Goal: Information Seeking & Learning: Learn about a topic

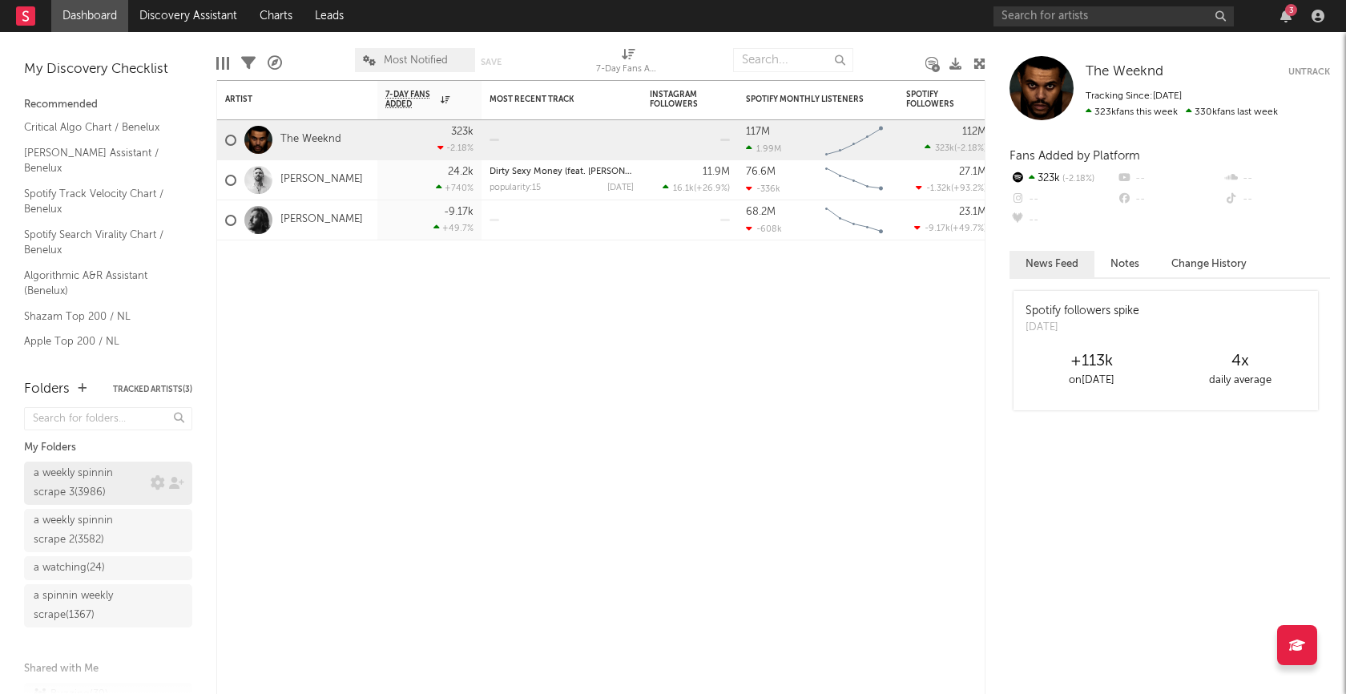
click at [84, 478] on div "a weekly spinnin scrape 3 ( 3986 )" at bounding box center [90, 483] width 113 height 38
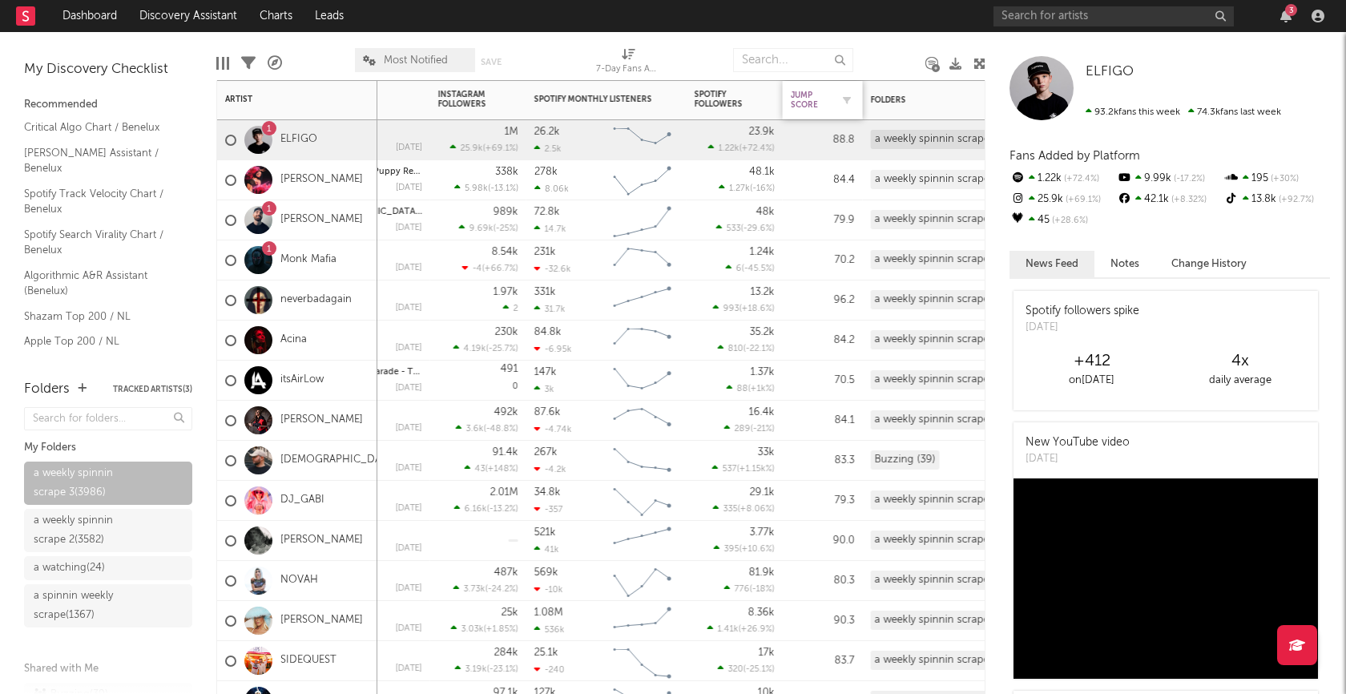
click at [803, 104] on div "Jump Score" at bounding box center [811, 100] width 40 height 19
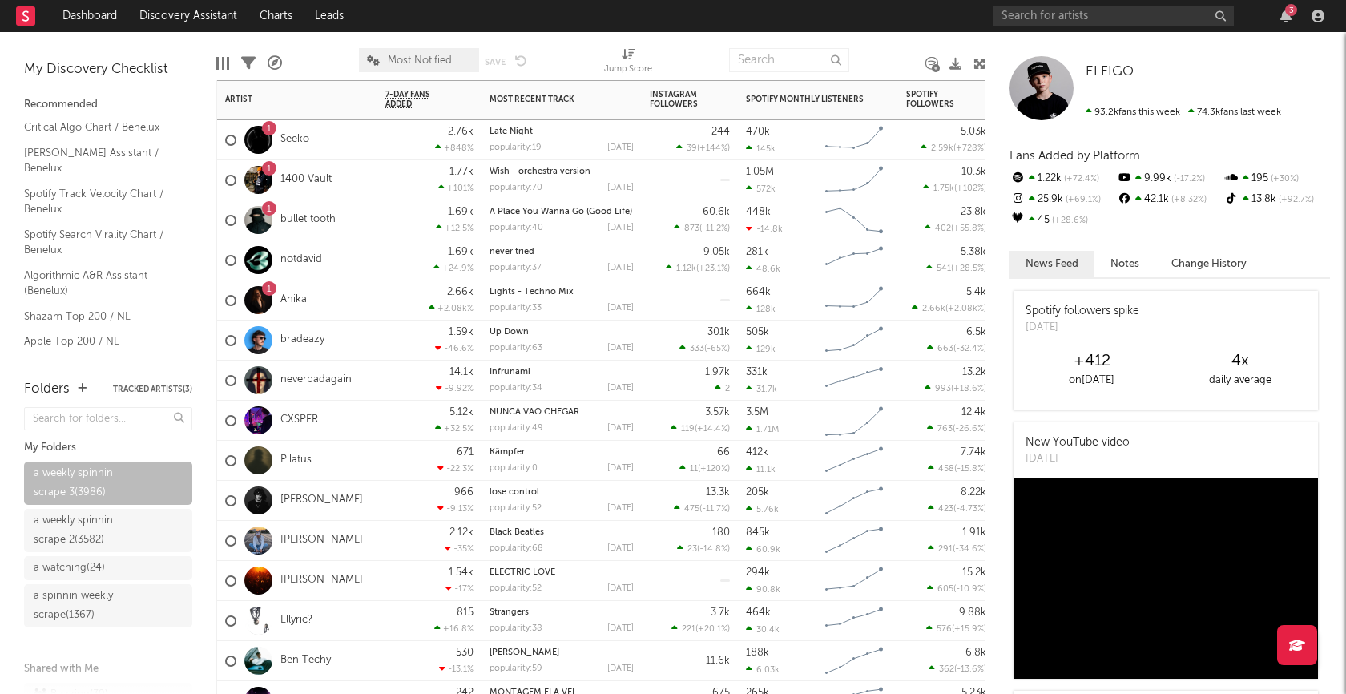
click at [358, 258] on div "notdavid" at bounding box center [297, 260] width 160 height 40
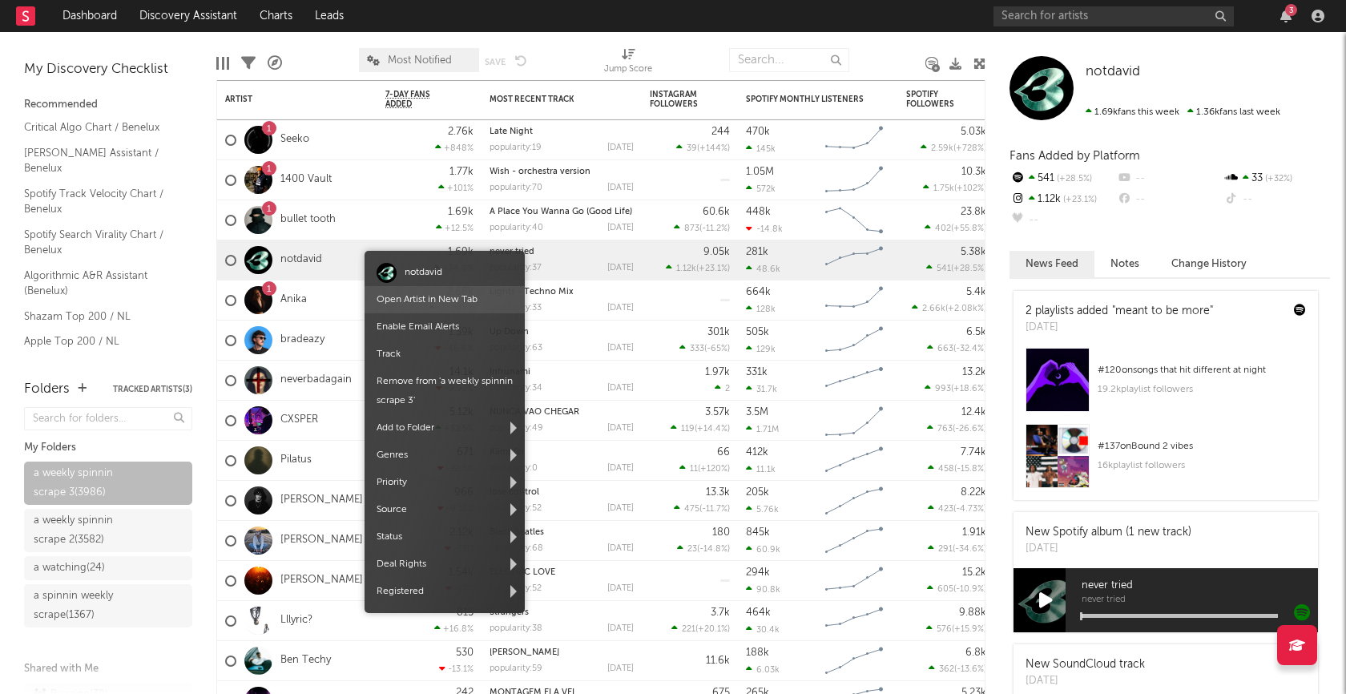
click at [405, 297] on link "Open Artist in New Tab" at bounding box center [427, 300] width 101 height 10
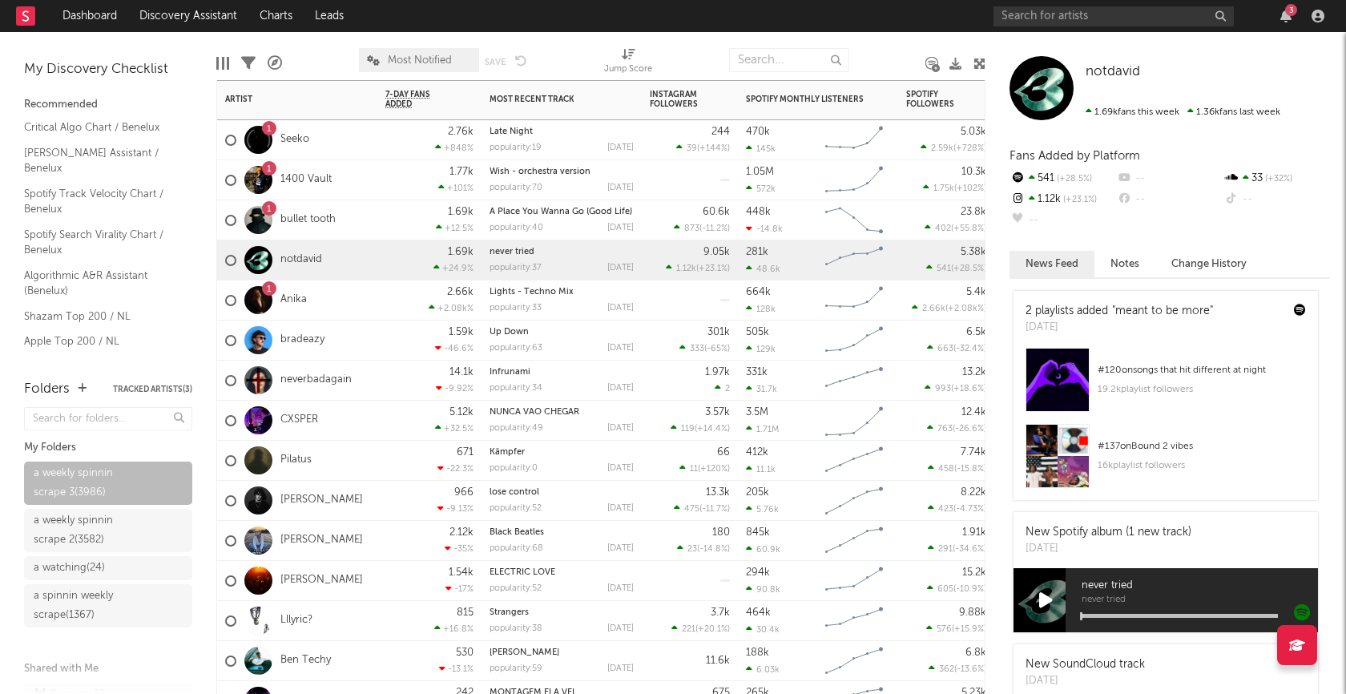
click at [348, 308] on div "1 Anika" at bounding box center [297, 300] width 160 height 40
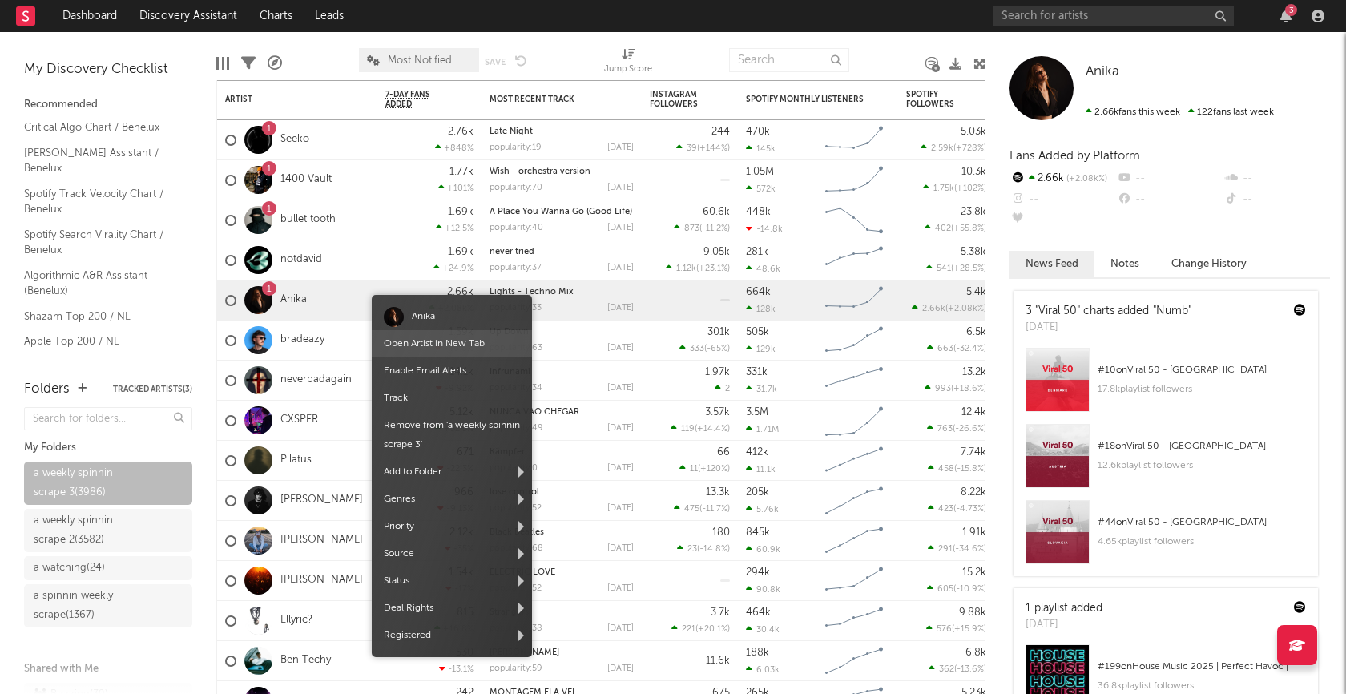
click at [425, 348] on link "Open Artist in New Tab" at bounding box center [434, 344] width 101 height 10
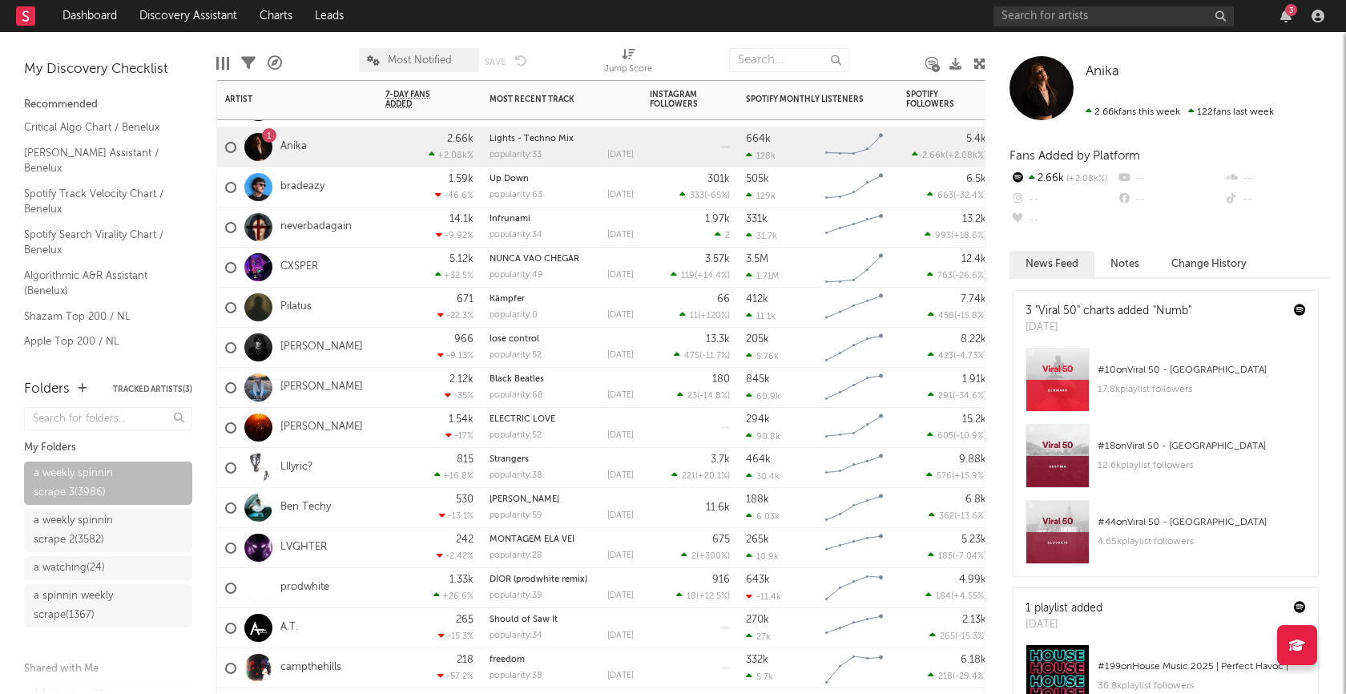
click at [373, 339] on div "Joey Cash" at bounding box center [297, 348] width 160 height 40
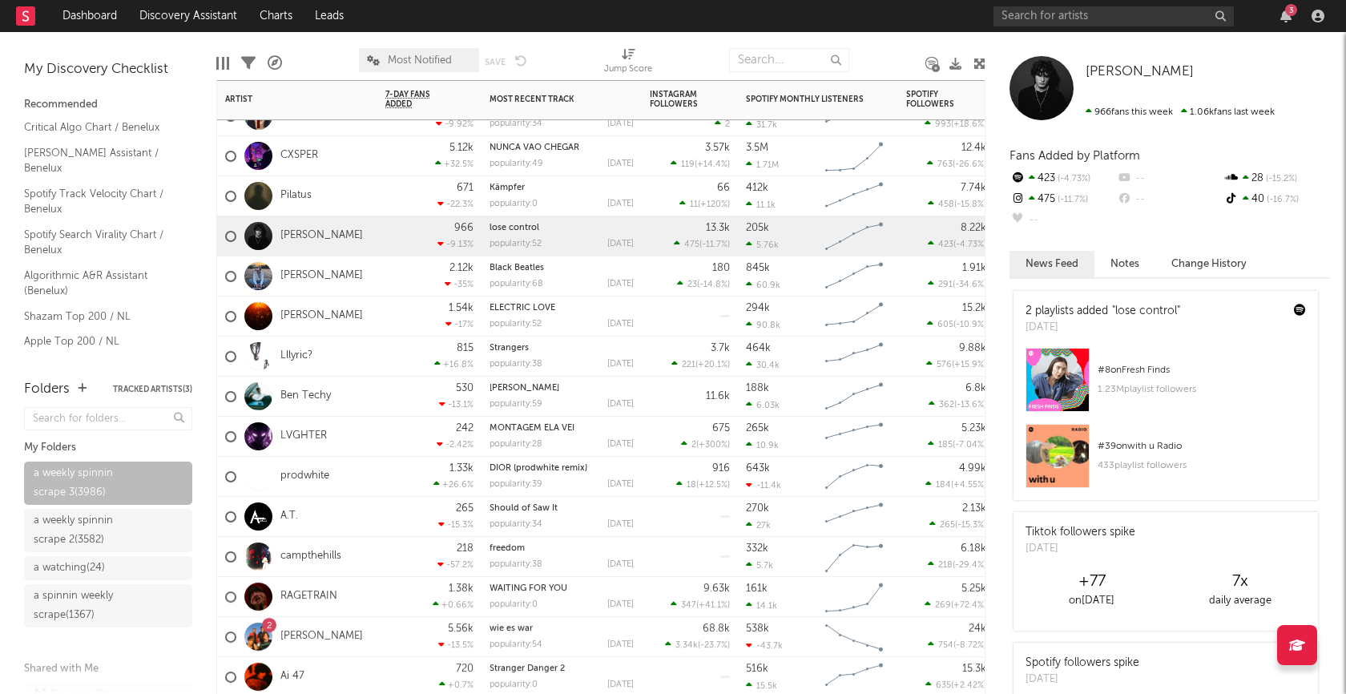
click at [380, 397] on div "530 -13.1 %" at bounding box center [429, 397] width 104 height 40
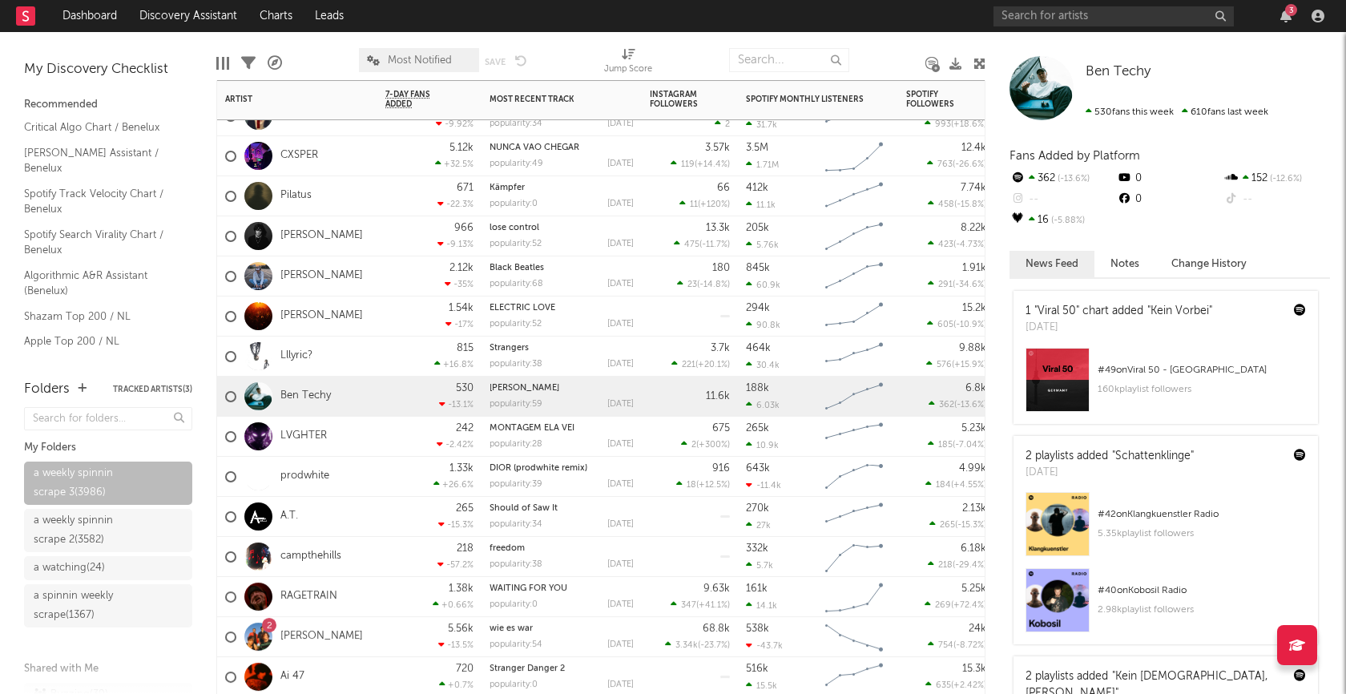
click at [377, 439] on div "242 -2.42 %" at bounding box center [429, 437] width 104 height 40
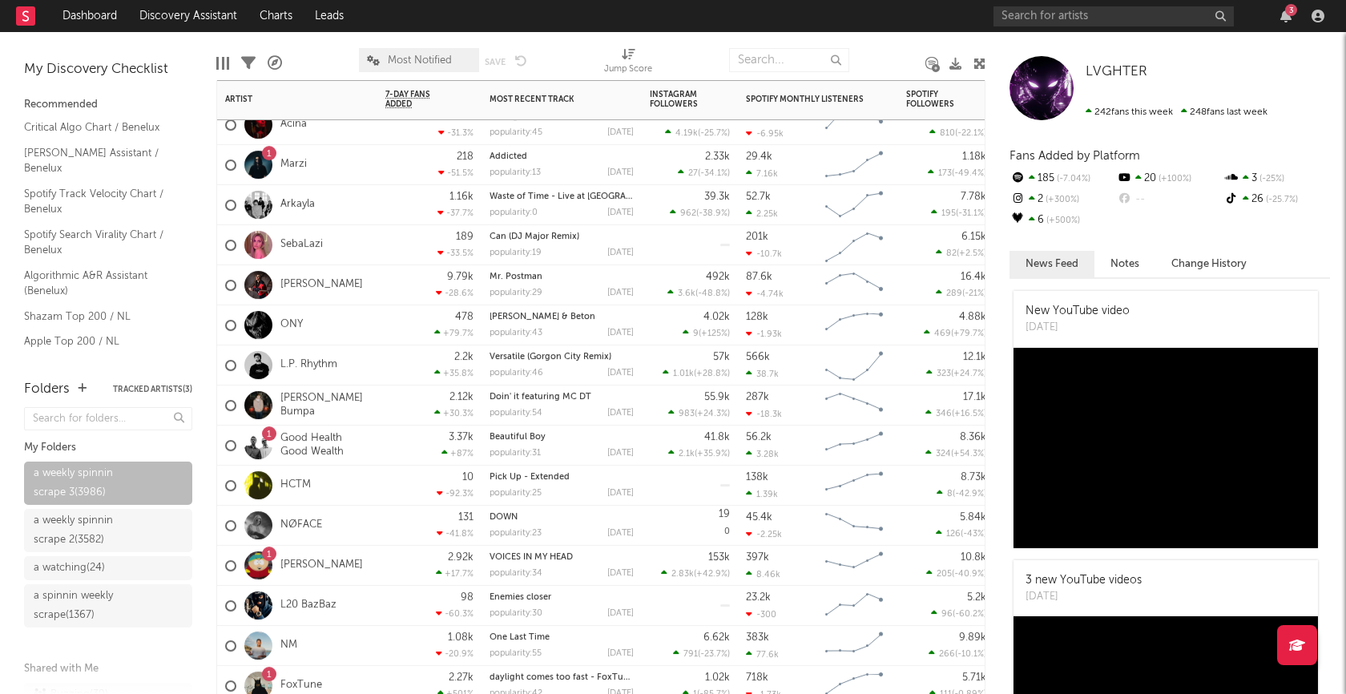
click at [398, 445] on div "3.37k +87 %" at bounding box center [429, 444] width 88 height 39
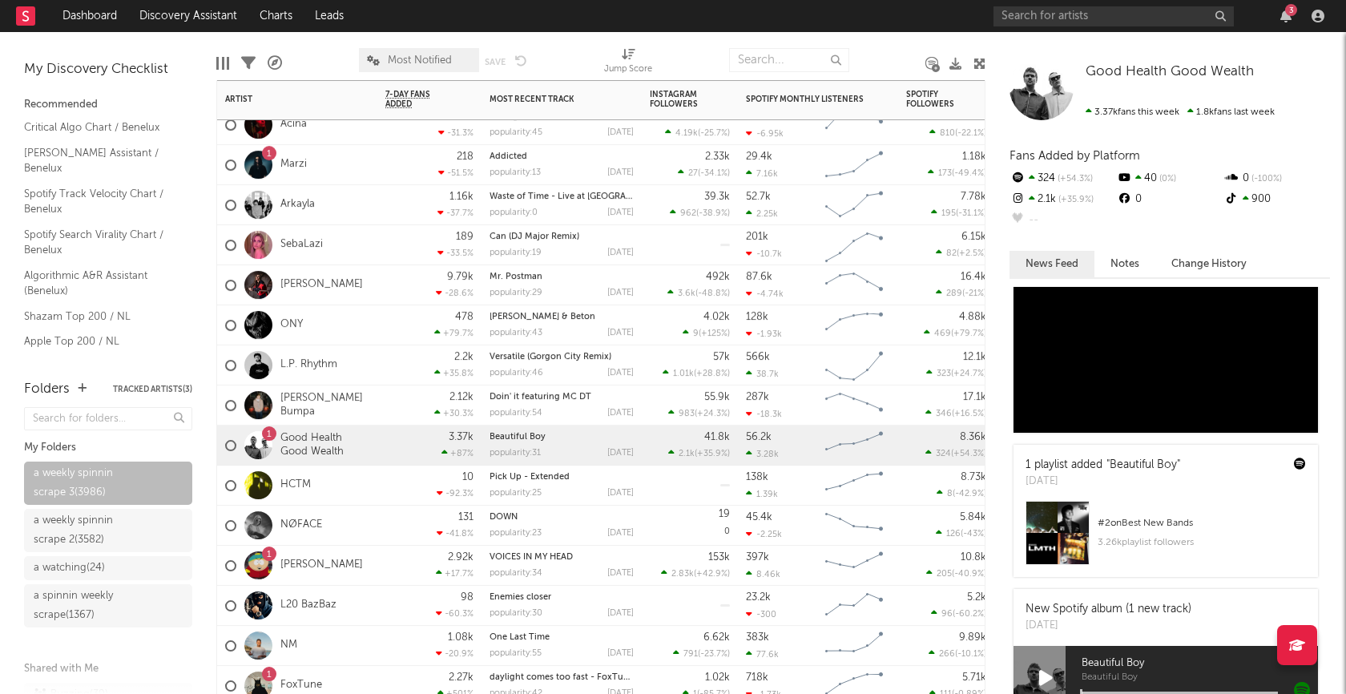
scroll to position [717, 0]
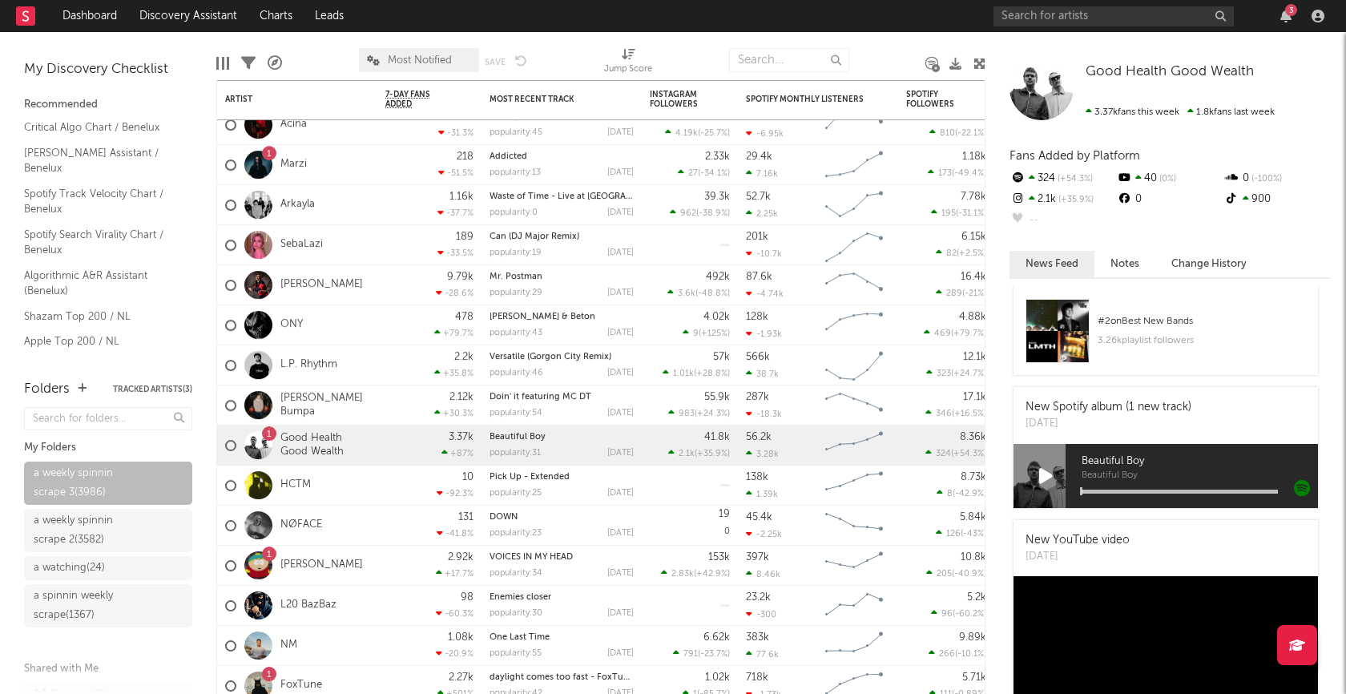
click at [1047, 476] on icon at bounding box center [1046, 476] width 14 height 18
click at [1047, 475] on icon at bounding box center [1045, 476] width 11 height 18
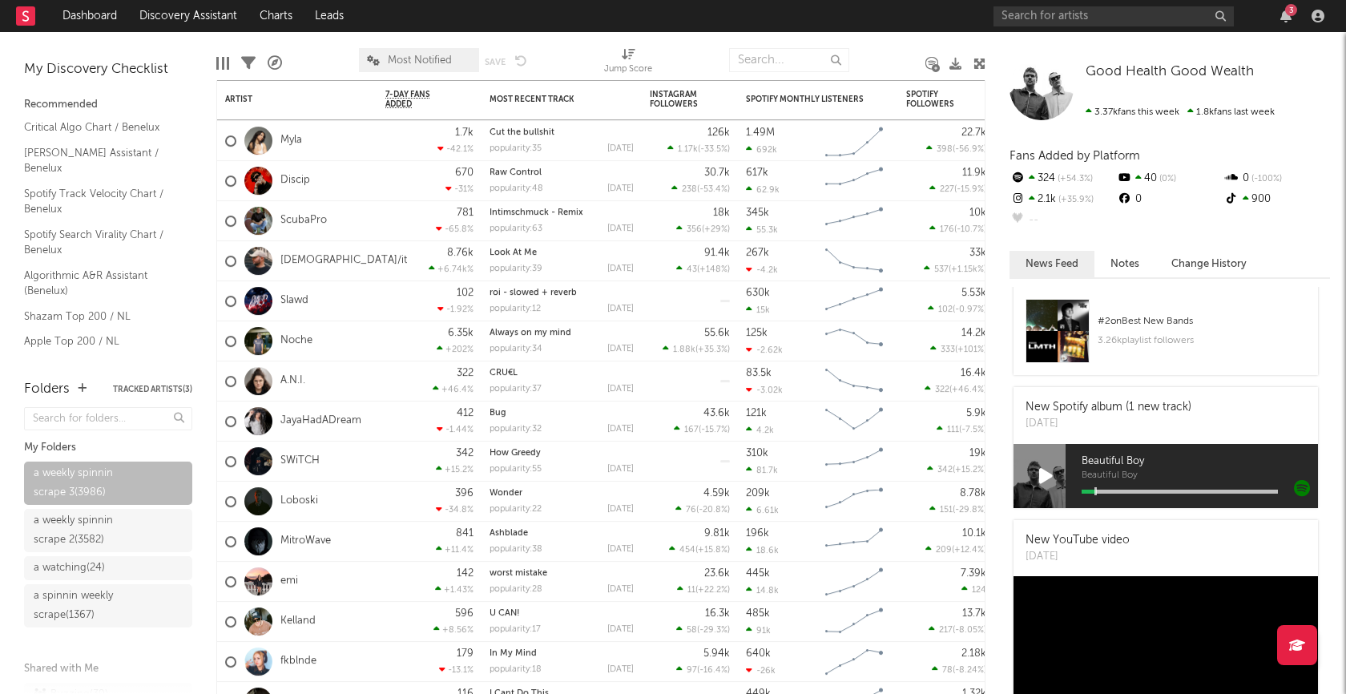
scroll to position [77, 0]
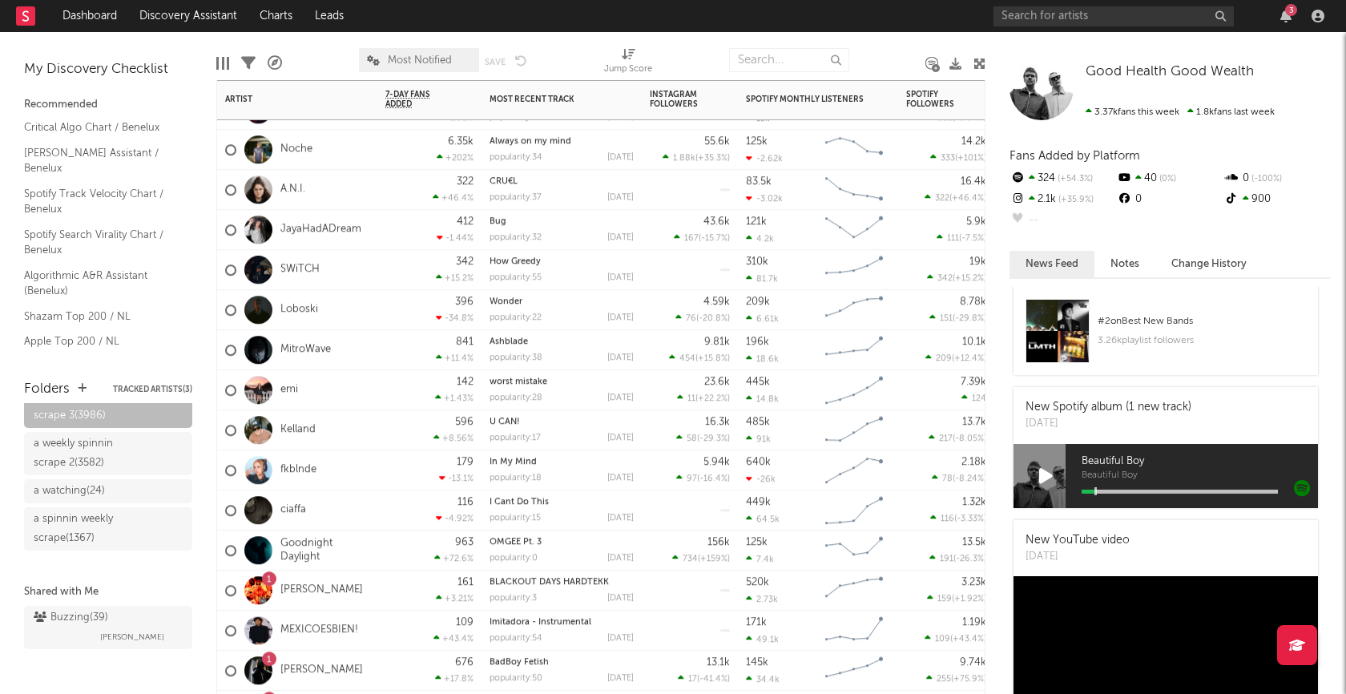
click at [381, 425] on div "596 +8.56 %" at bounding box center [429, 430] width 104 height 40
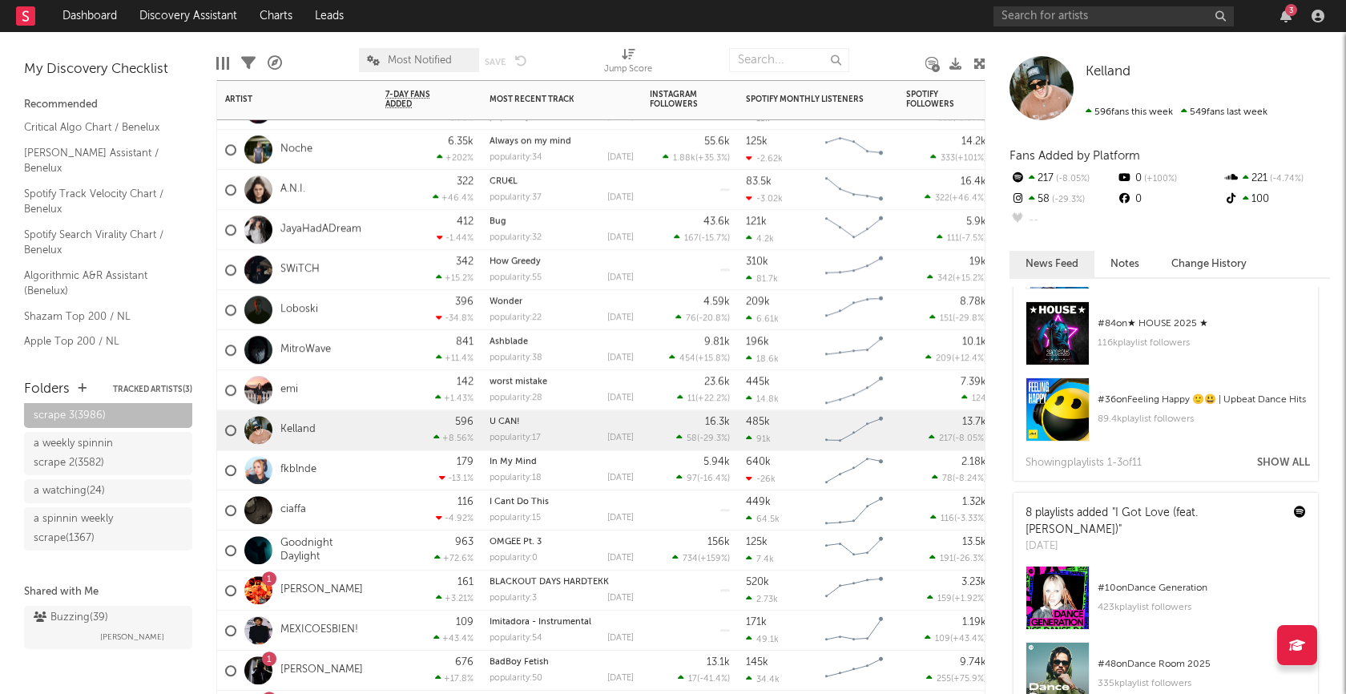
scroll to position [970, 0]
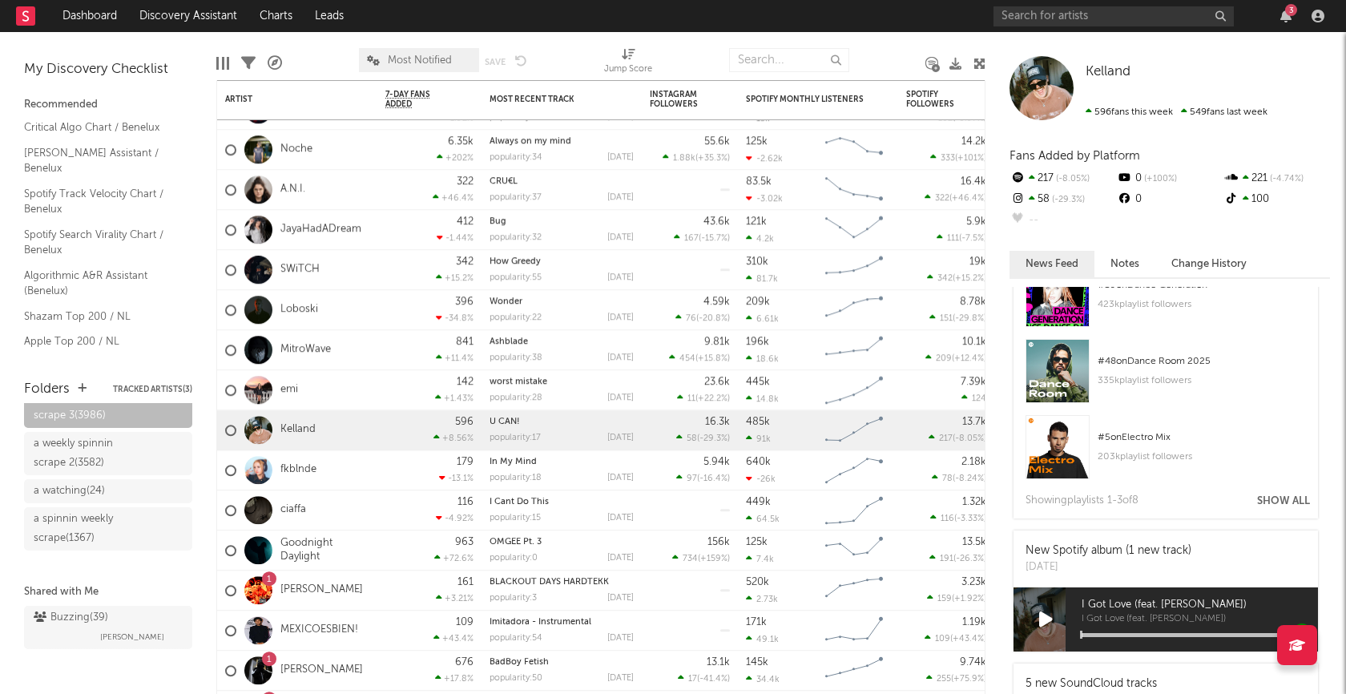
click at [1043, 611] on icon at bounding box center [1046, 620] width 14 height 18
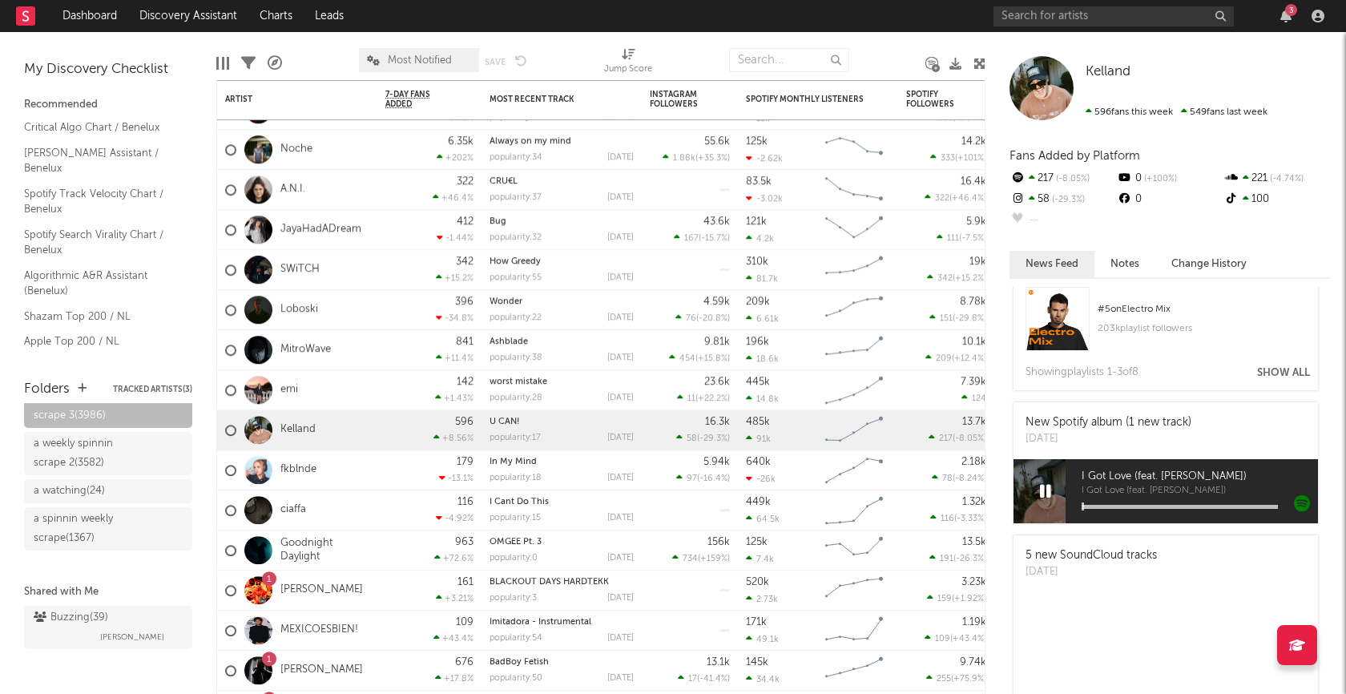
scroll to position [1103, 0]
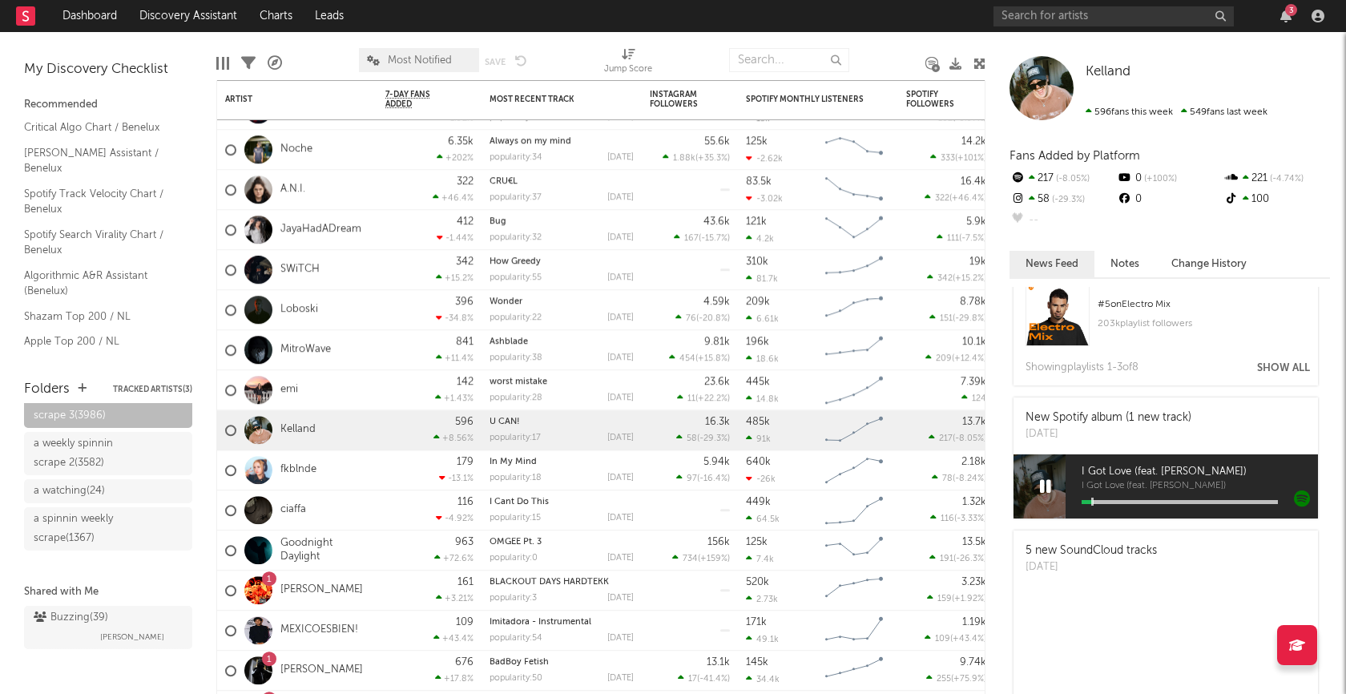
click at [1129, 500] on div at bounding box center [1180, 502] width 196 height 4
click at [1046, 478] on icon at bounding box center [1045, 487] width 11 height 18
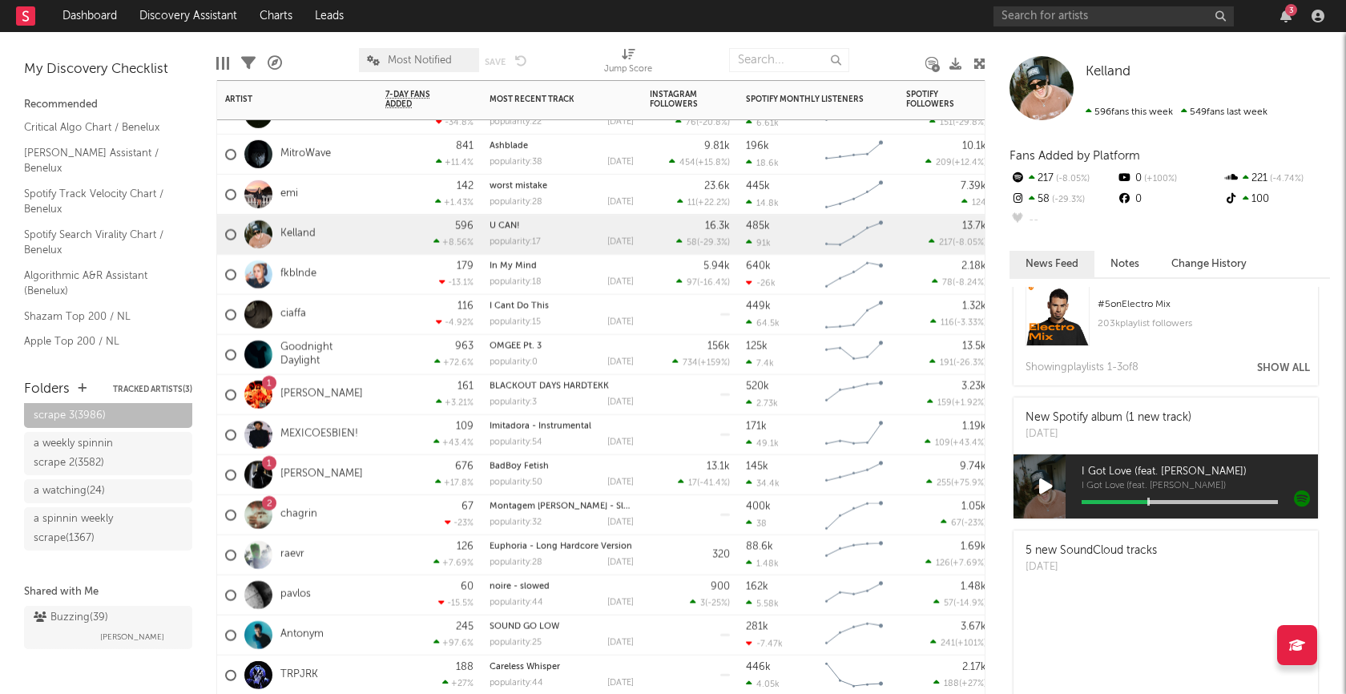
click at [377, 474] on div "676 +17.8 %" at bounding box center [429, 475] width 104 height 40
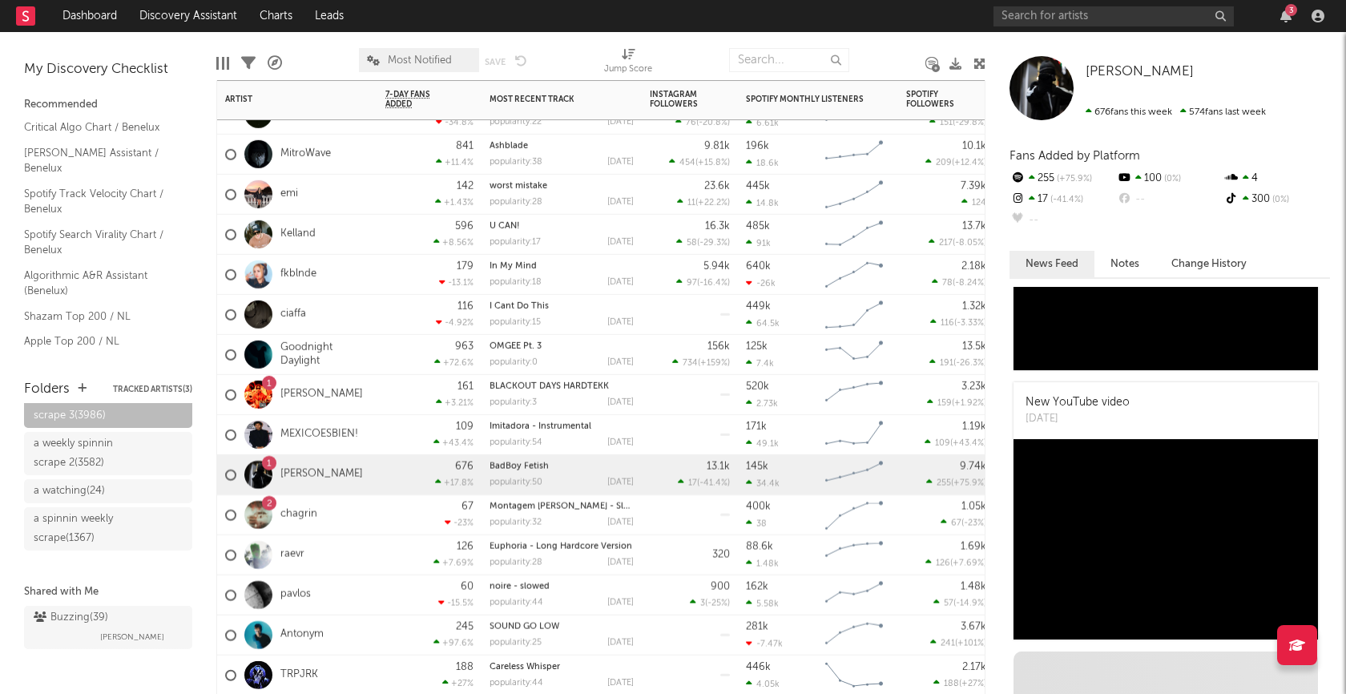
scroll to position [1054, 0]
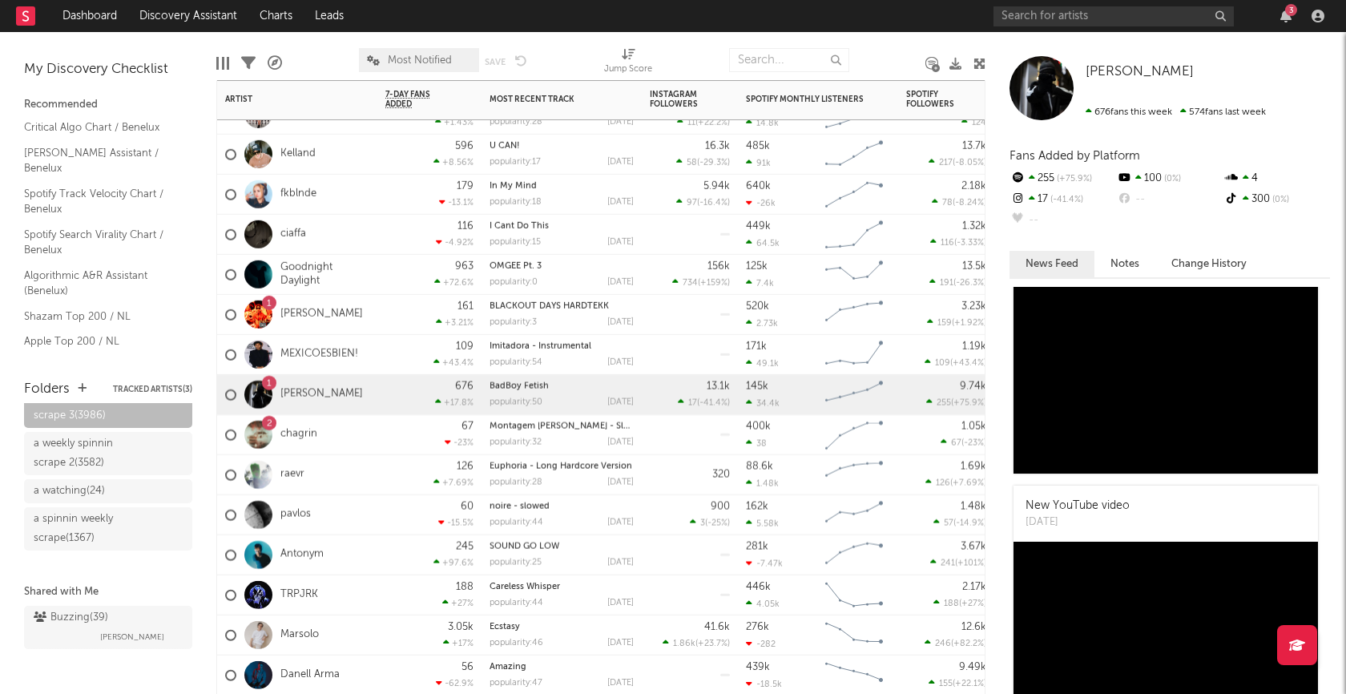
click at [246, 65] on icon at bounding box center [248, 63] width 14 height 14
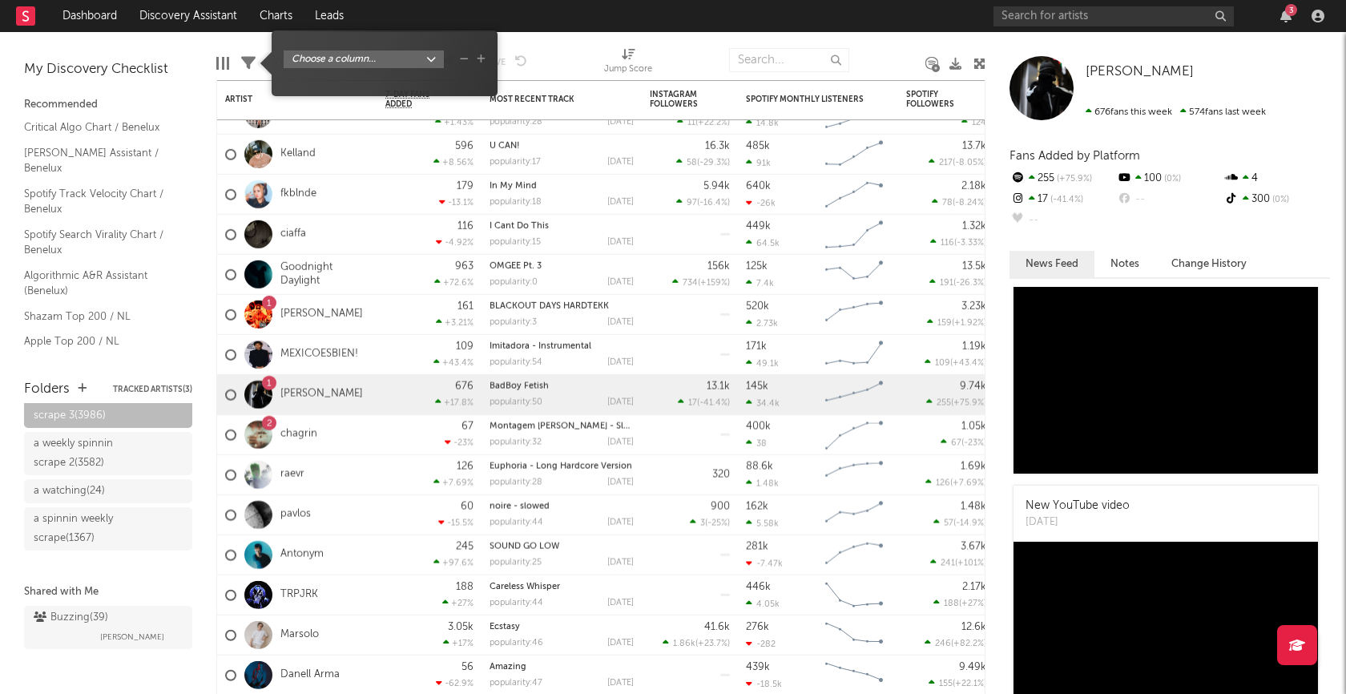
click at [399, 54] on body "Dashboard Discovery Assistant Charts Leads 3 Notifications Settings Mark all as…" at bounding box center [673, 347] width 1346 height 694
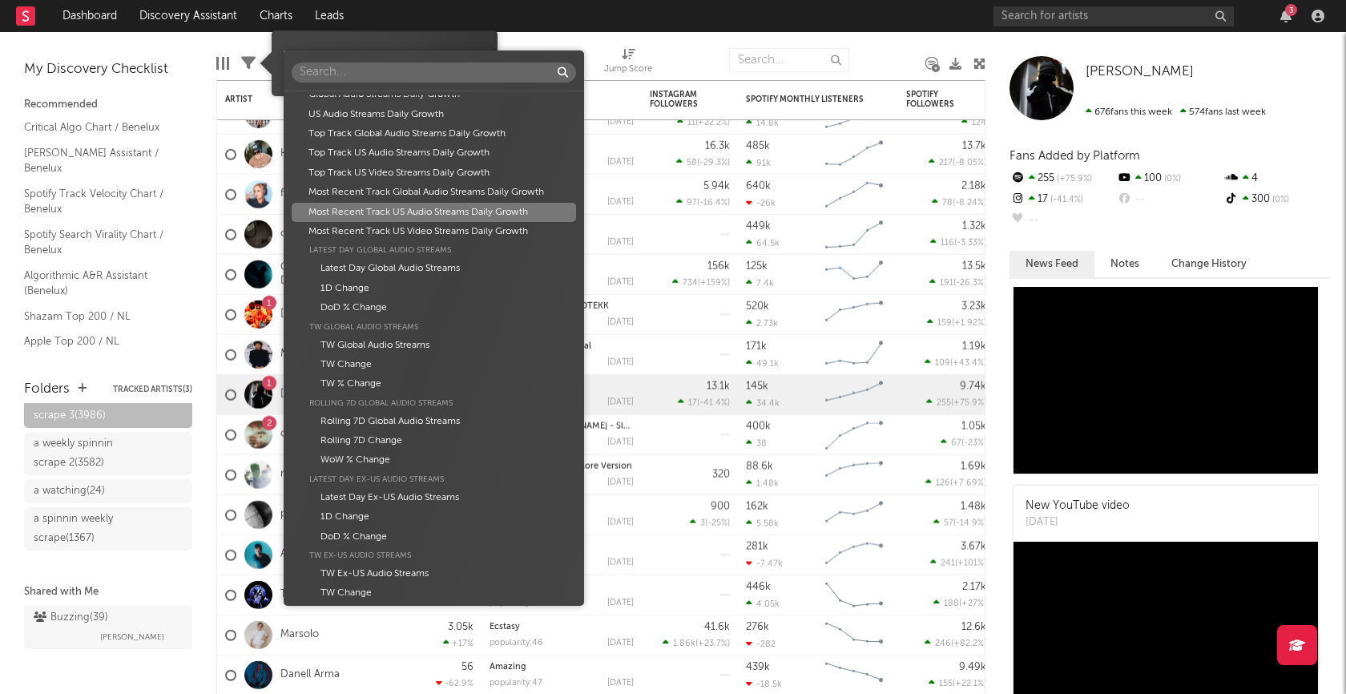
scroll to position [933, 0]
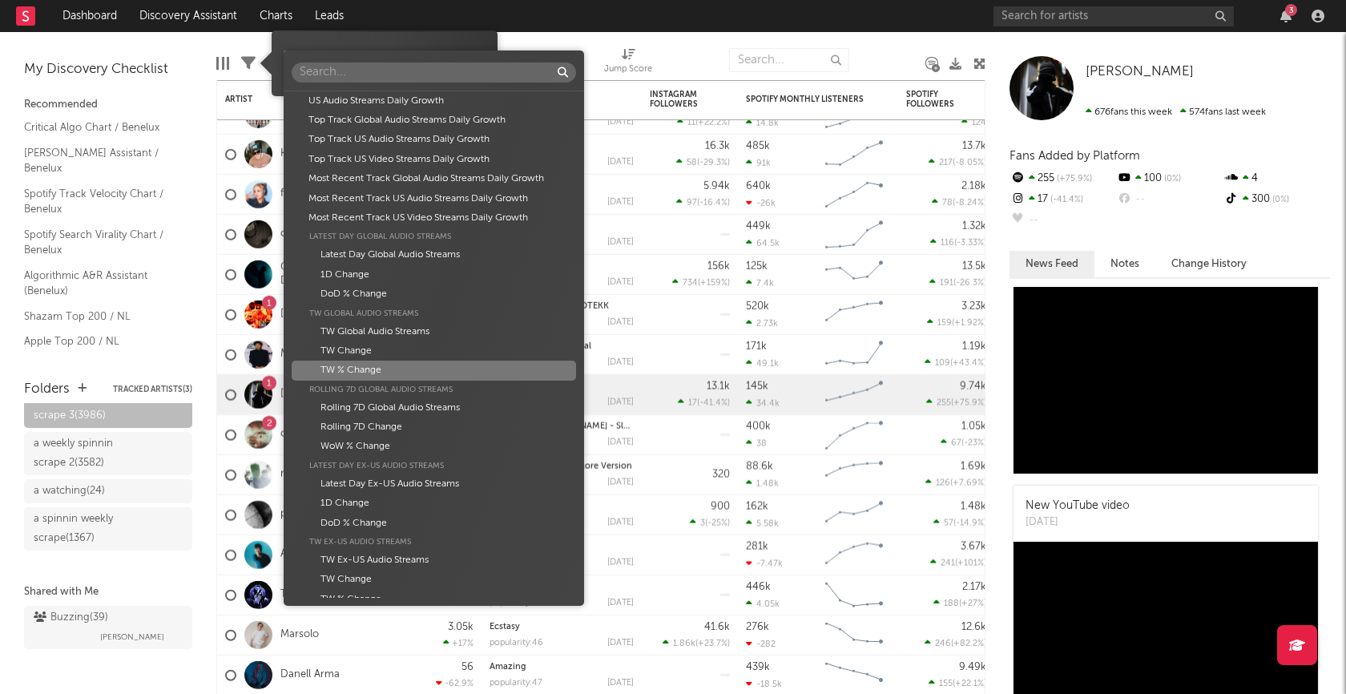
click at [376, 369] on div "TW % Change" at bounding box center [434, 370] width 284 height 19
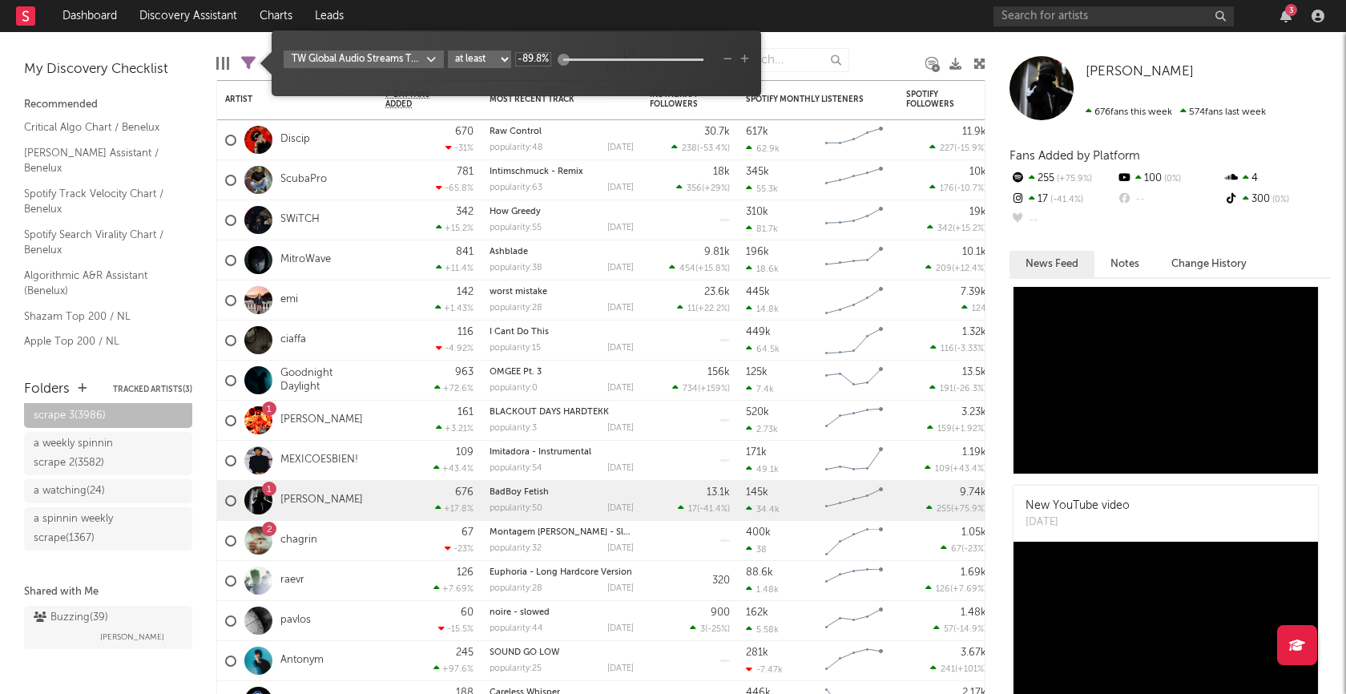
click at [249, 64] on icon at bounding box center [248, 63] width 14 height 14
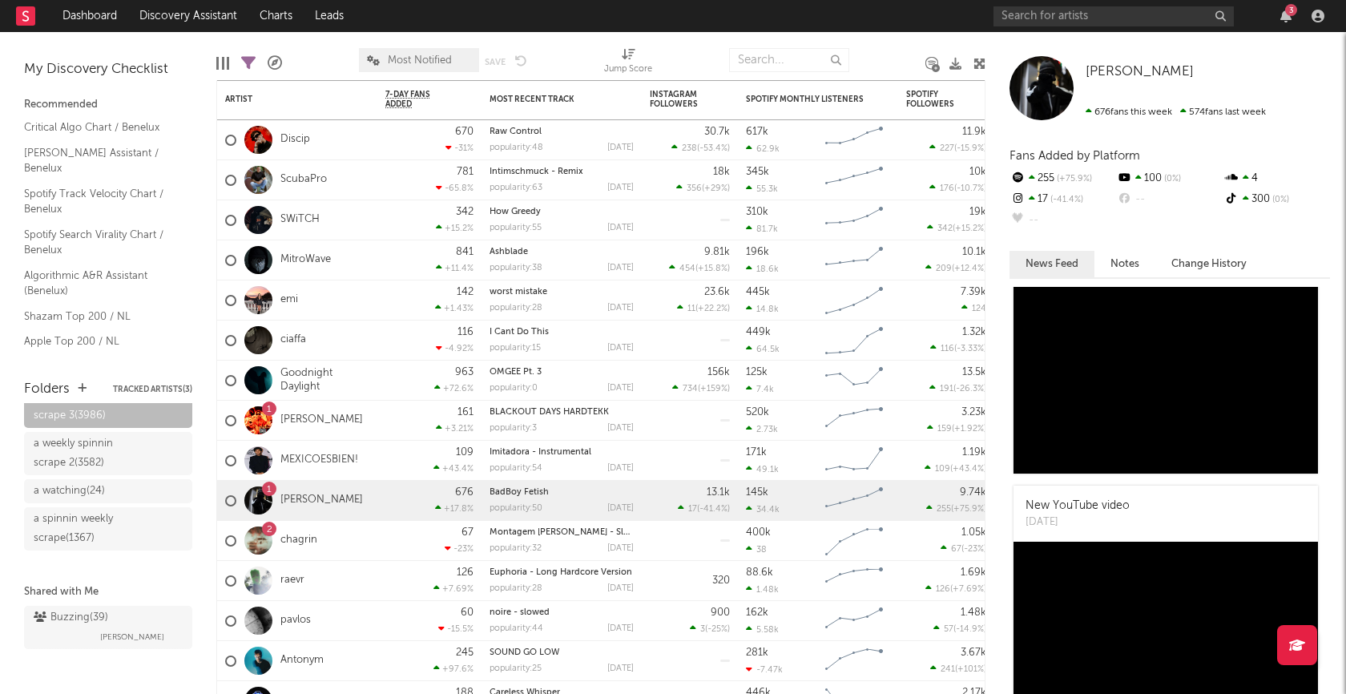
click at [249, 68] on icon at bounding box center [248, 63] width 14 height 14
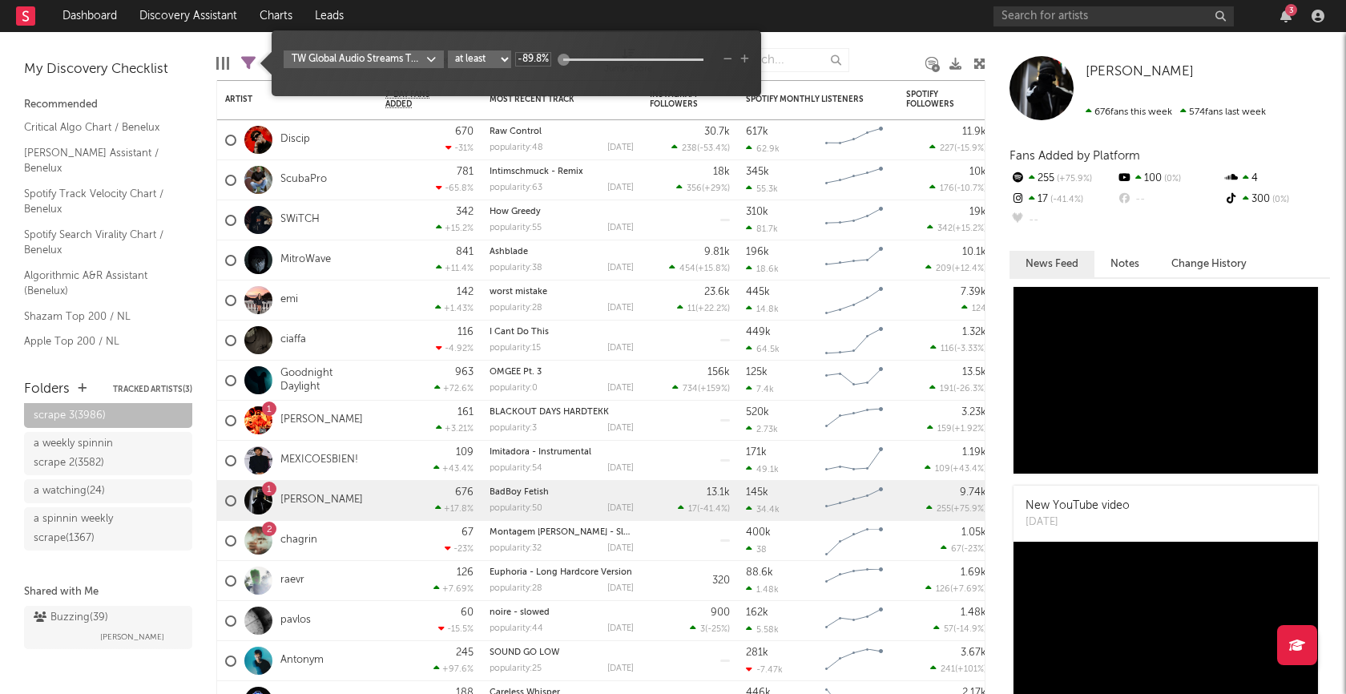
click at [248, 65] on icon at bounding box center [248, 63] width 14 height 14
type input "90%"
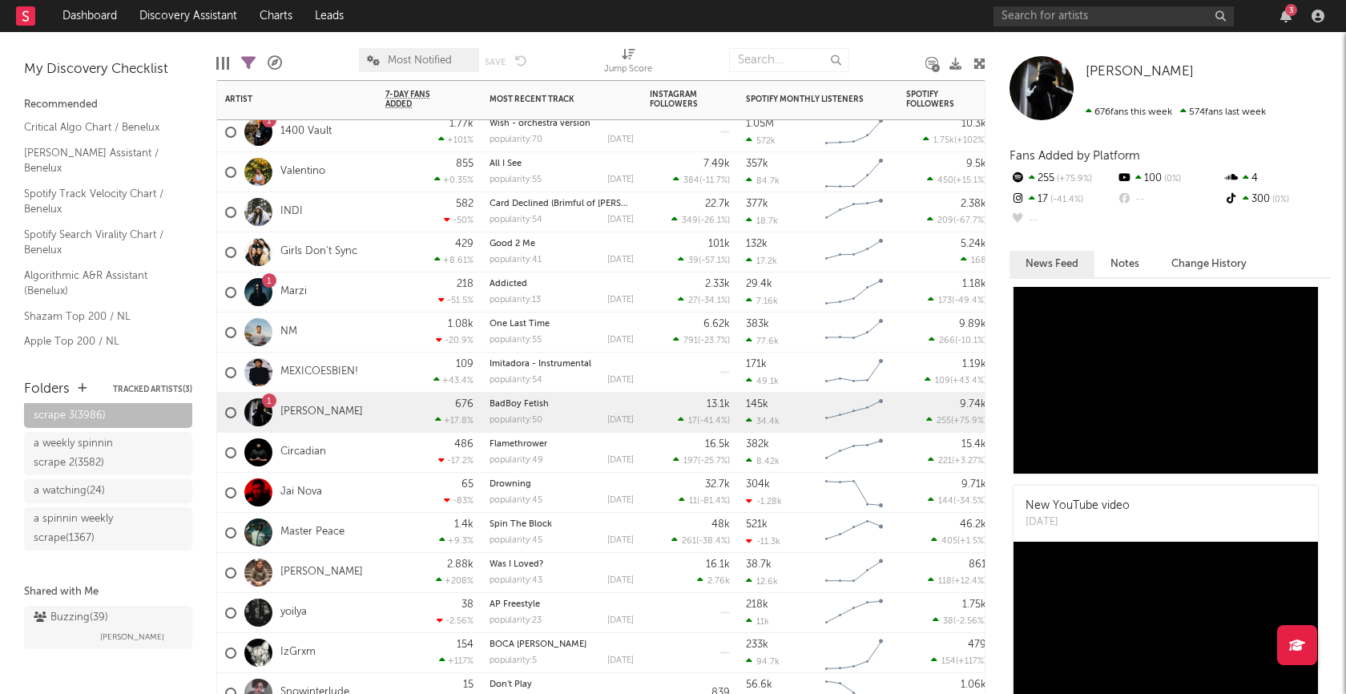
click at [389, 370] on div "109 +43.4 %" at bounding box center [429, 372] width 88 height 39
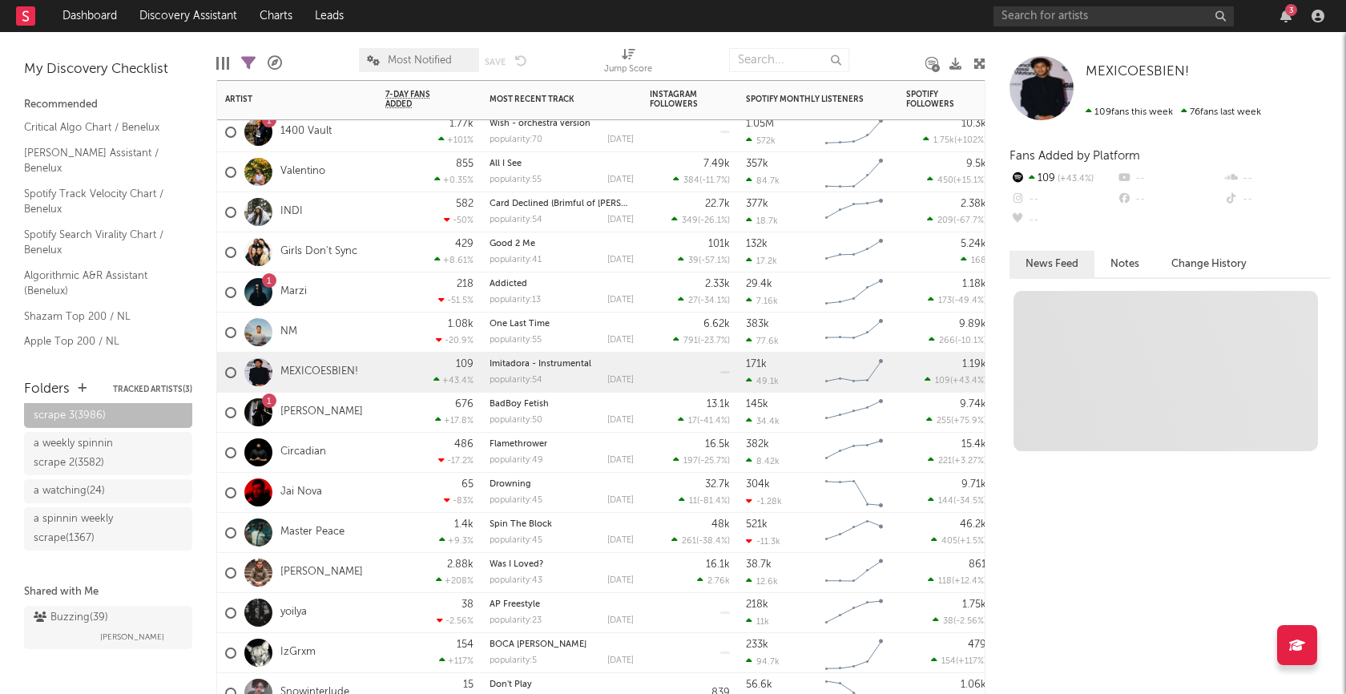
scroll to position [0, 0]
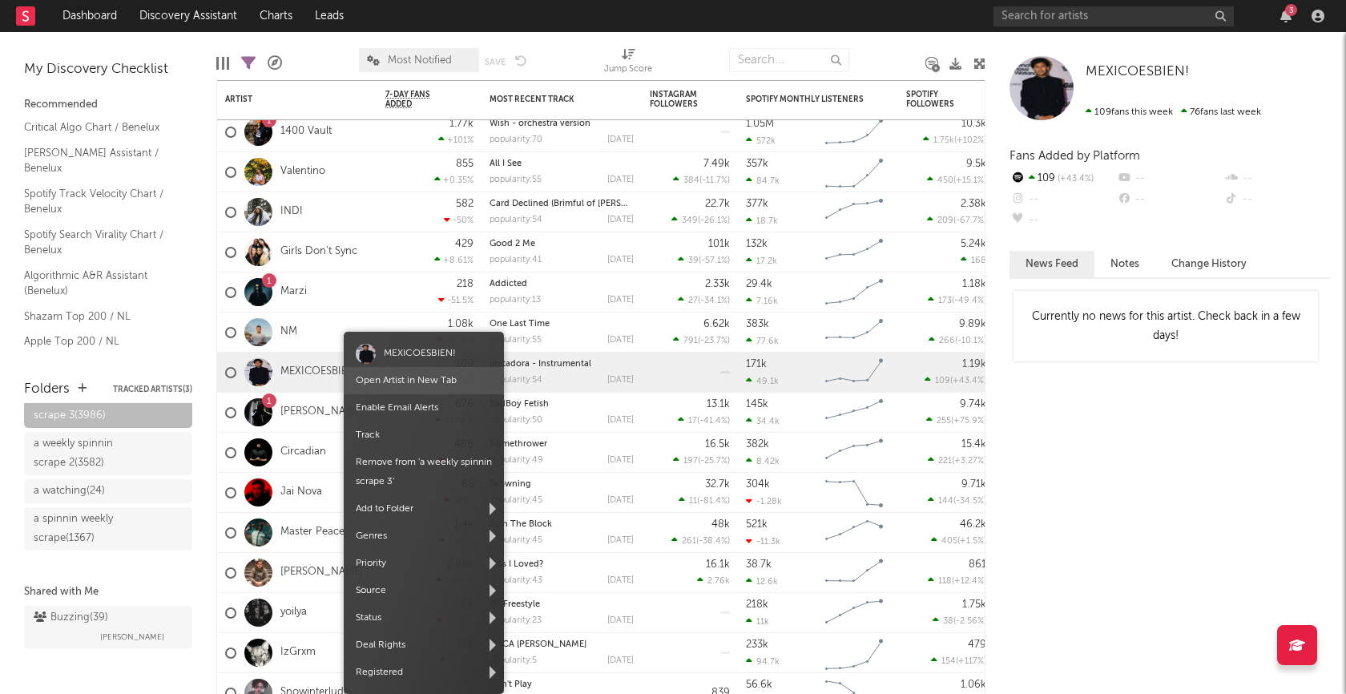
click at [389, 378] on link "Open Artist in New Tab" at bounding box center [406, 381] width 101 height 10
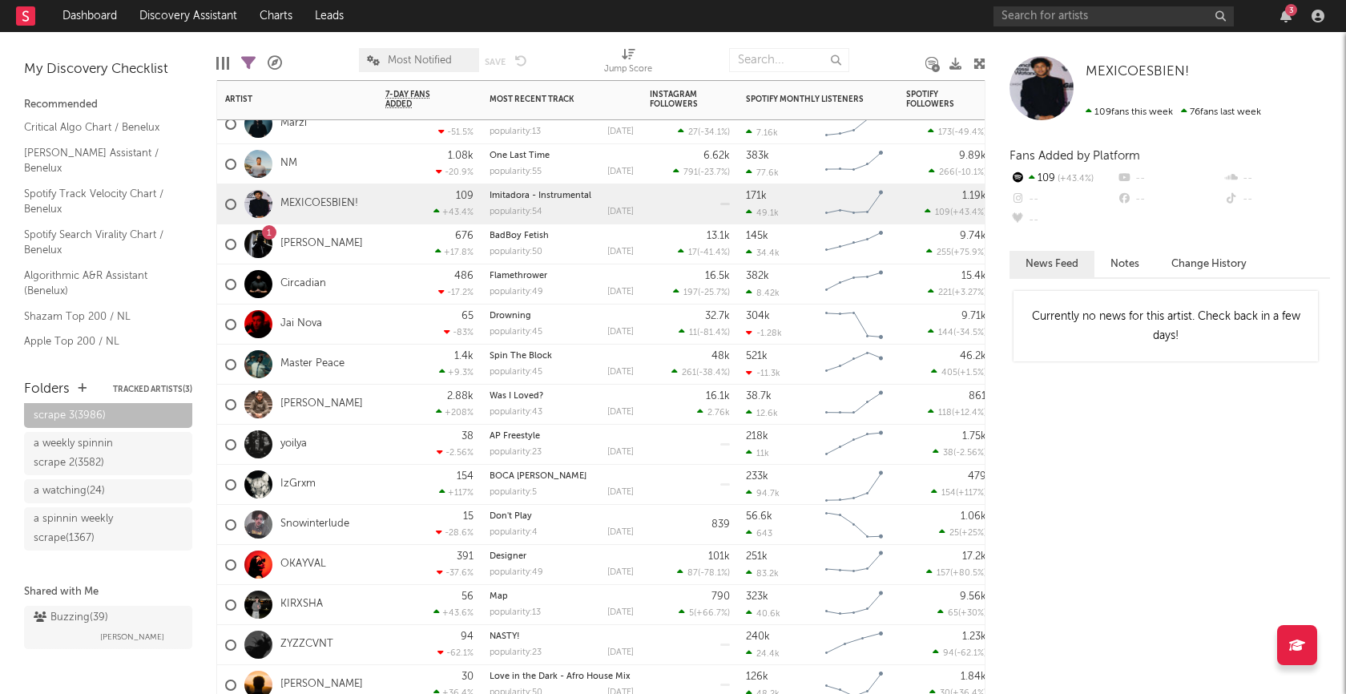
click at [384, 250] on div "676 +17.8 %" at bounding box center [429, 244] width 104 height 40
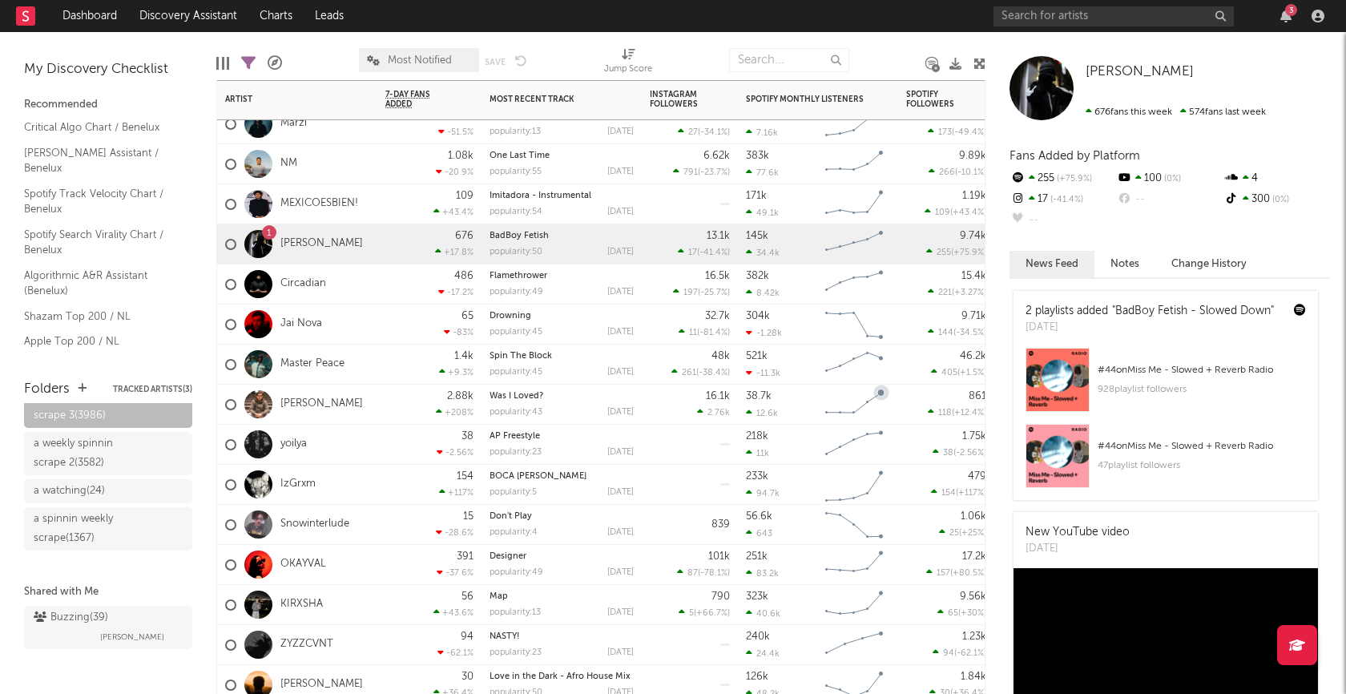
click at [355, 289] on div "Circadian" at bounding box center [297, 284] width 160 height 40
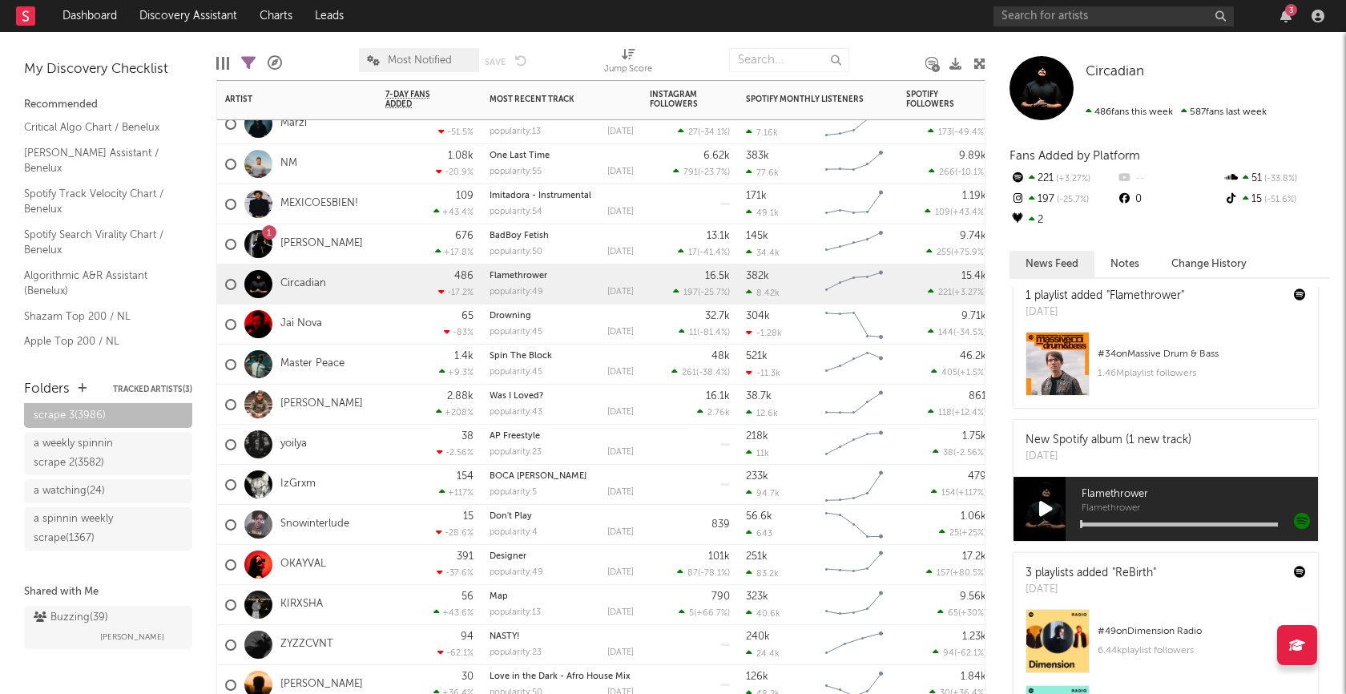
scroll to position [332, 0]
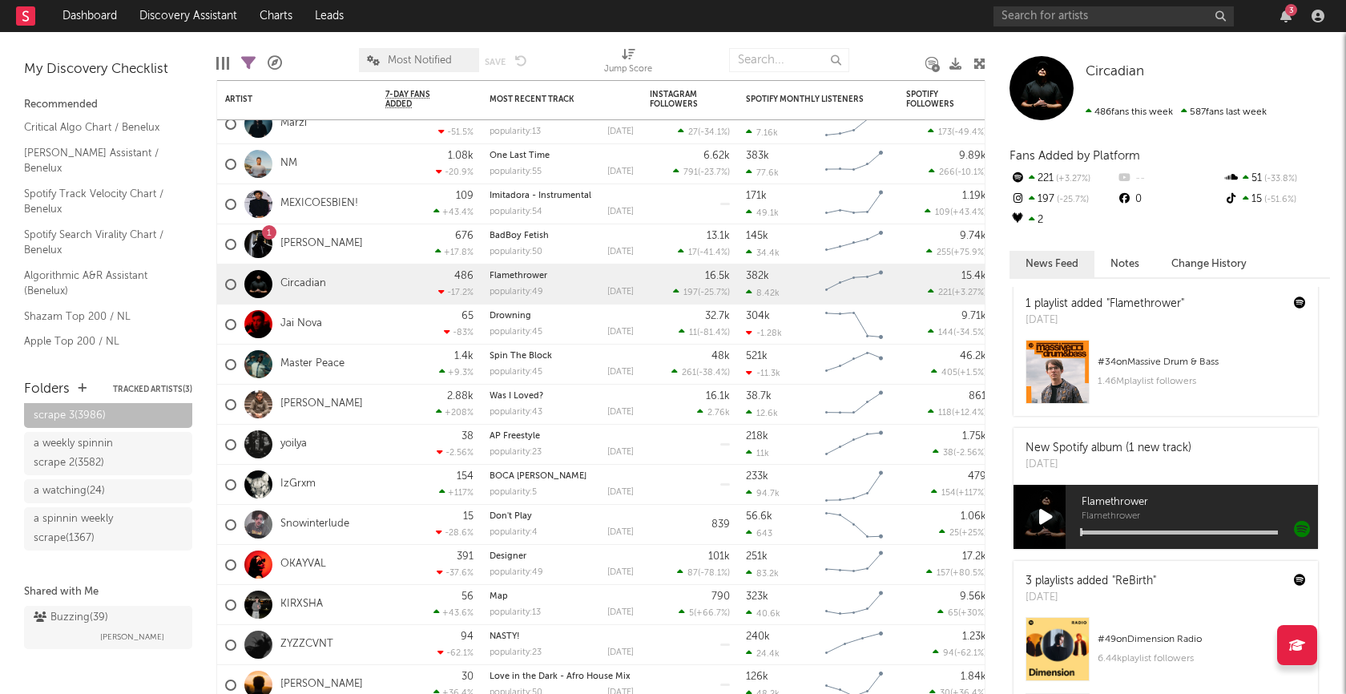
click at [1042, 520] on icon at bounding box center [1046, 517] width 14 height 18
click at [1138, 532] on div at bounding box center [1180, 532] width 196 height 4
click at [1045, 515] on icon at bounding box center [1045, 517] width 11 height 18
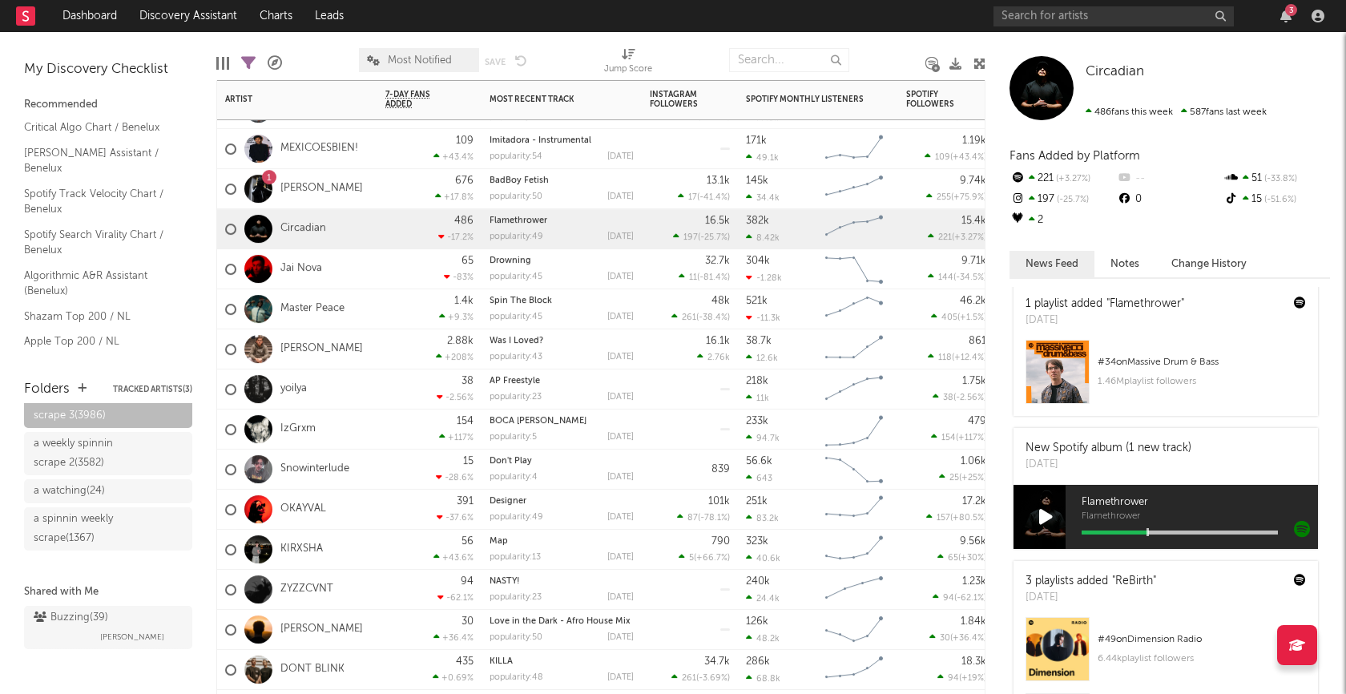
click at [384, 269] on div "65 -83 %" at bounding box center [429, 269] width 104 height 40
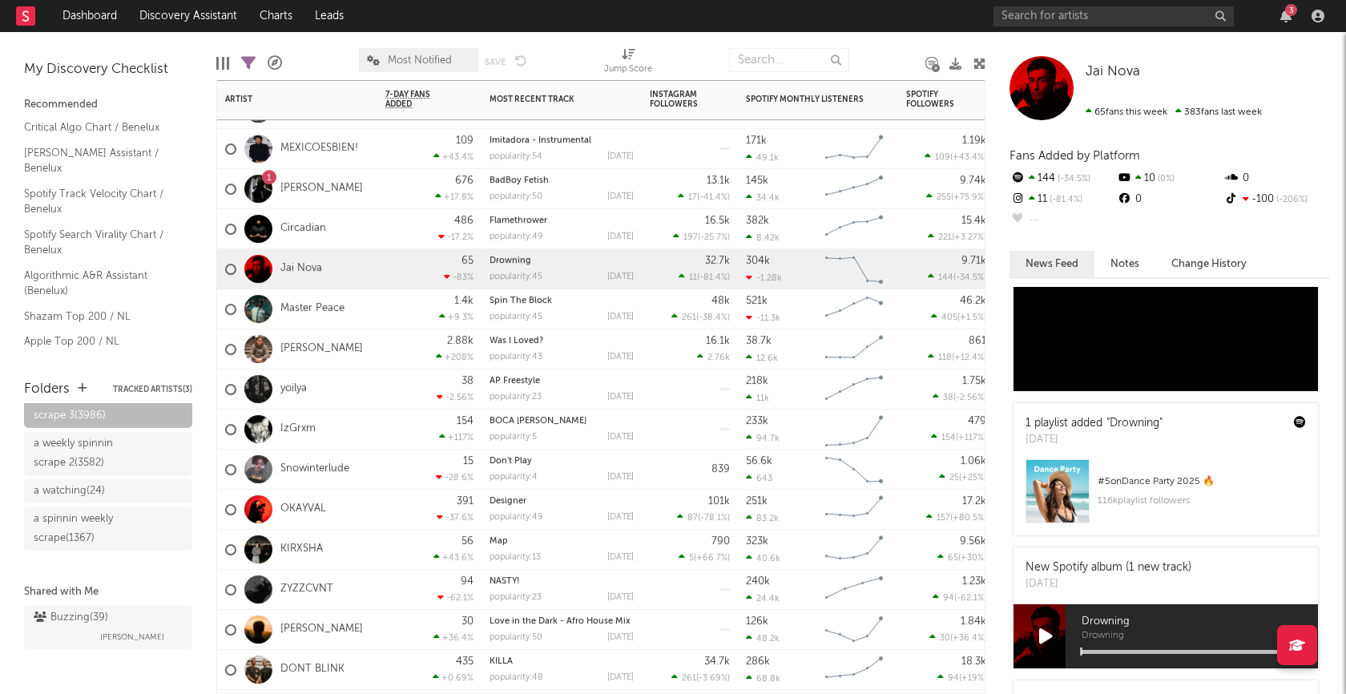
scroll to position [1475, 0]
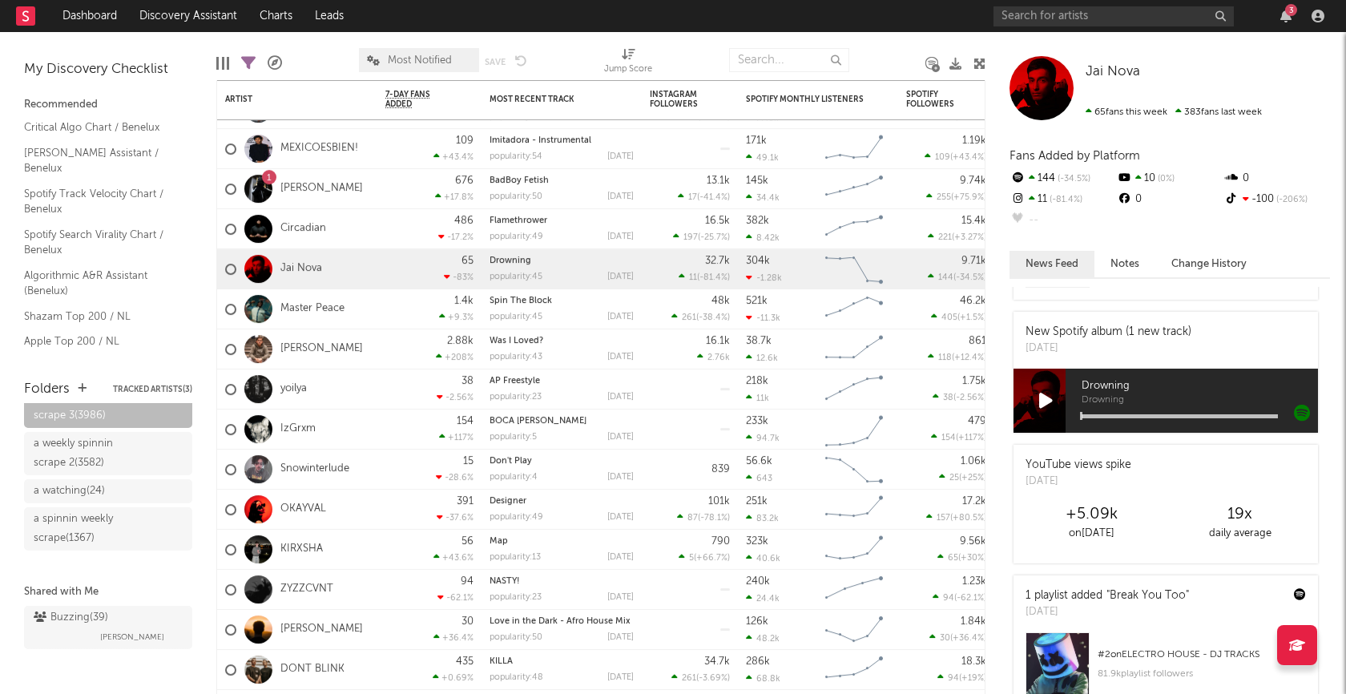
click at [1048, 395] on icon at bounding box center [1046, 401] width 14 height 18
click at [1133, 416] on div at bounding box center [1180, 416] width 196 height 4
click at [1046, 401] on icon at bounding box center [1045, 401] width 11 height 18
click at [387, 310] on div "1.4k +9.3 %" at bounding box center [429, 309] width 88 height 39
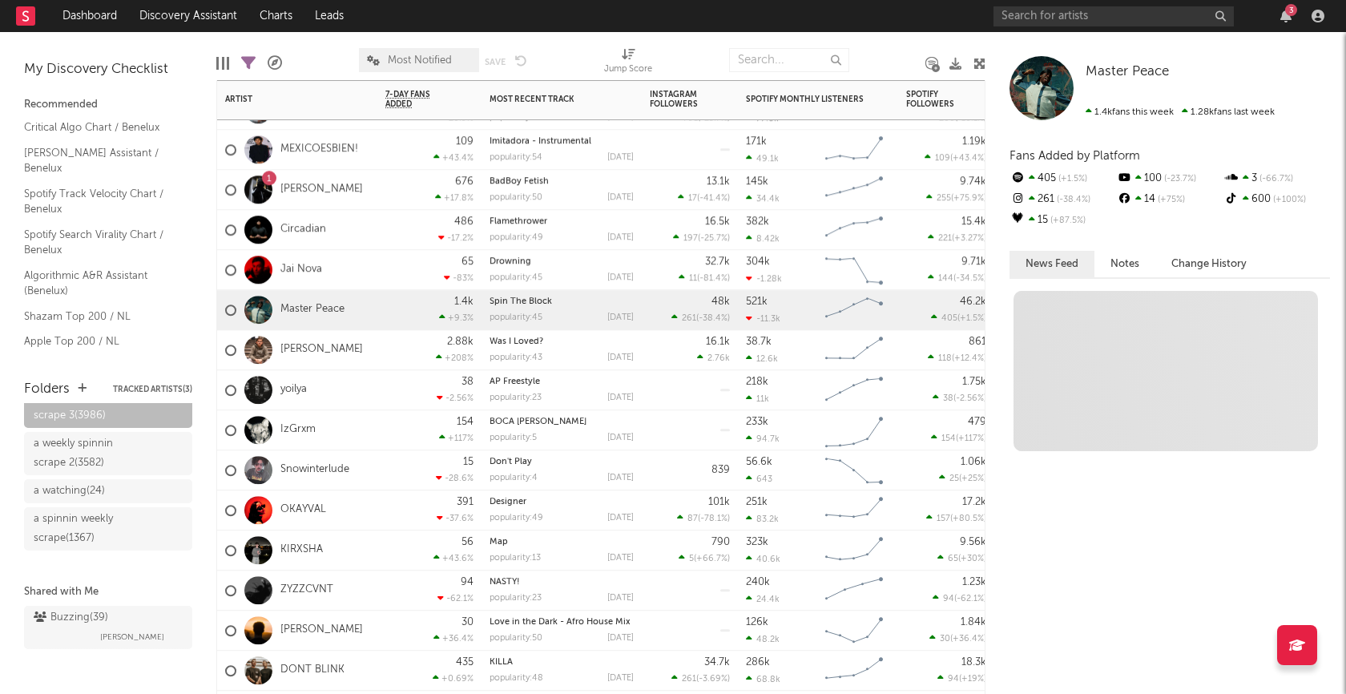
scroll to position [0, 0]
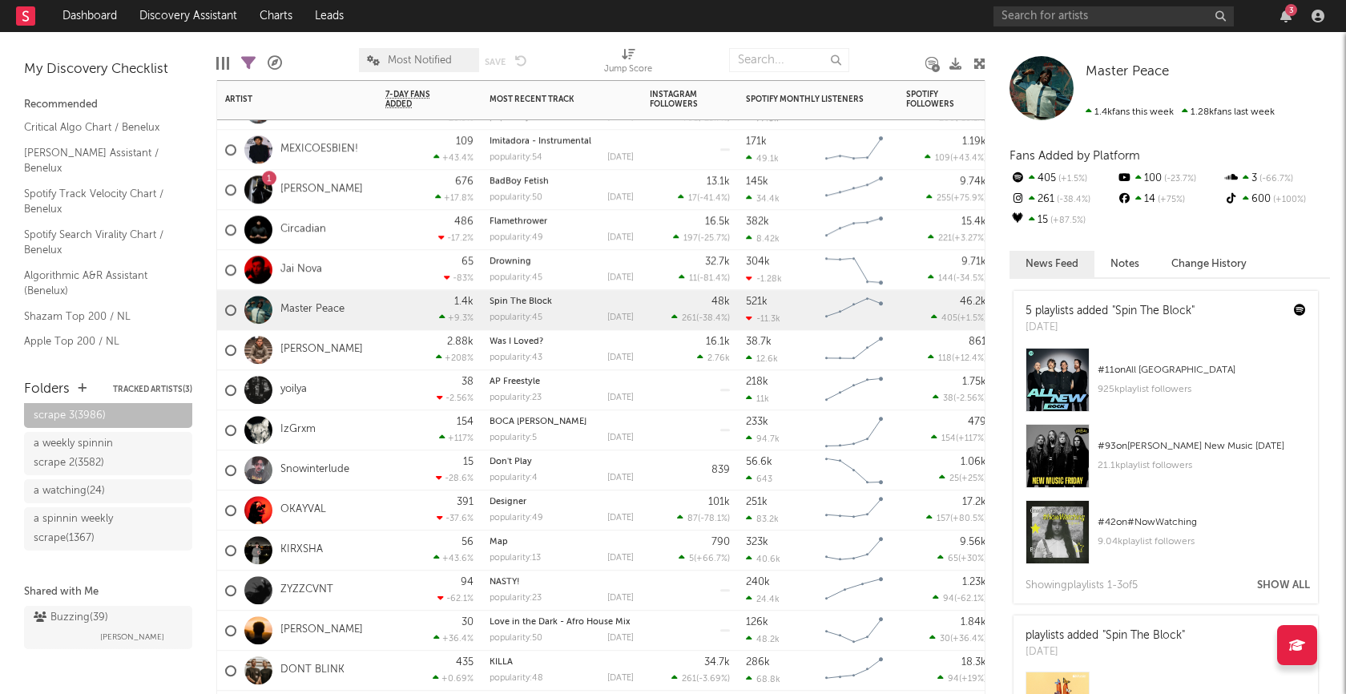
click at [373, 355] on div "Joss Dean" at bounding box center [297, 350] width 160 height 40
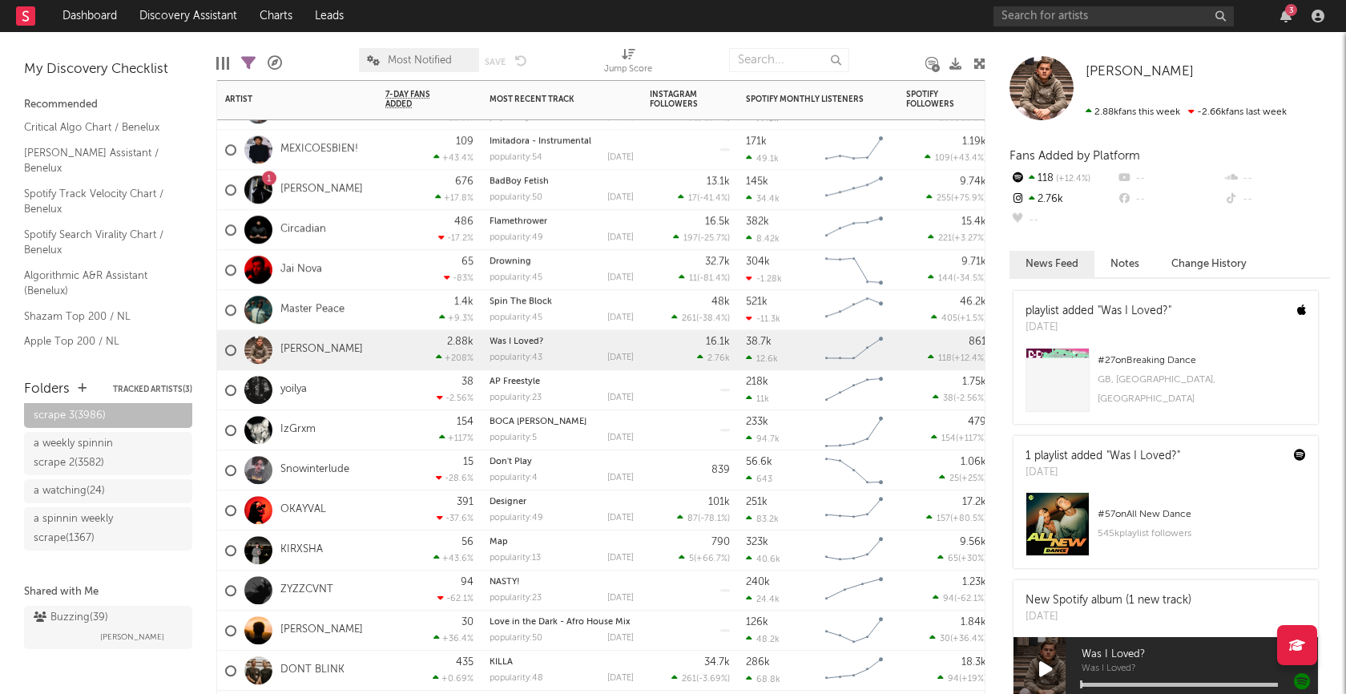
scroll to position [22, 0]
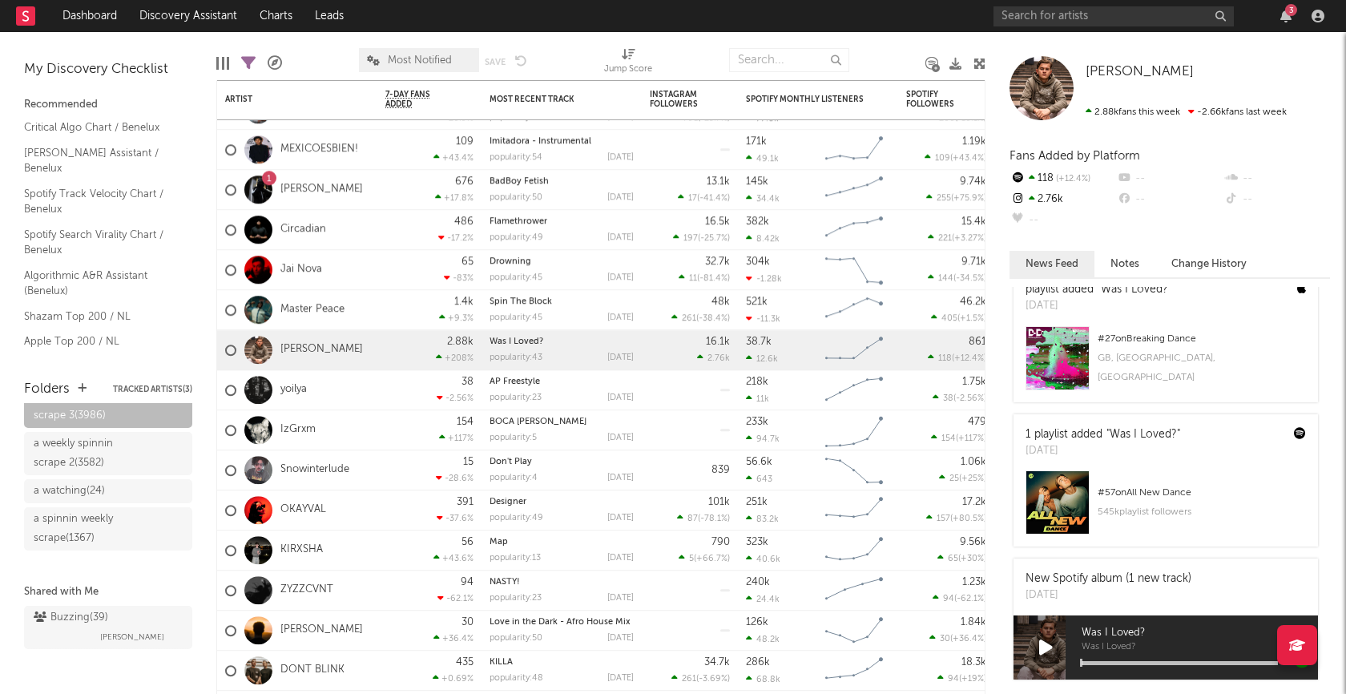
click at [1043, 649] on icon at bounding box center [1046, 648] width 14 height 18
click at [1044, 647] on icon at bounding box center [1045, 648] width 11 height 18
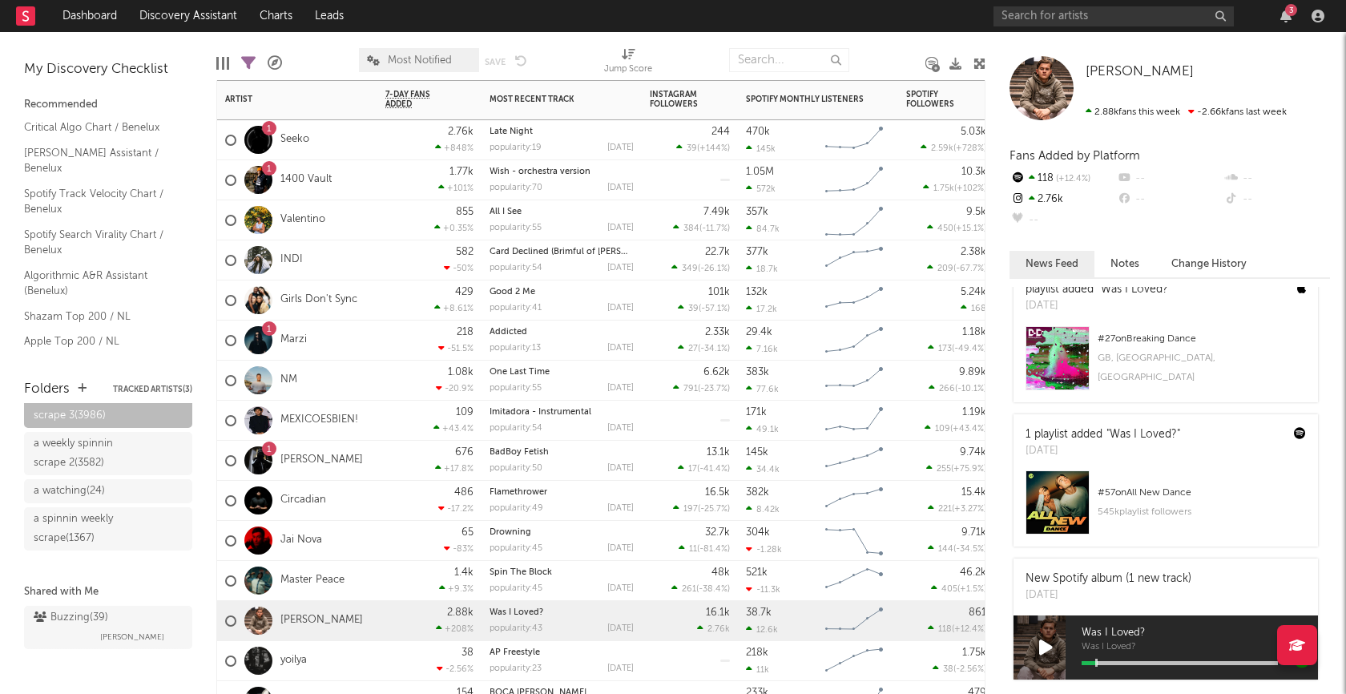
click at [377, 256] on div "582 -50 %" at bounding box center [429, 260] width 104 height 40
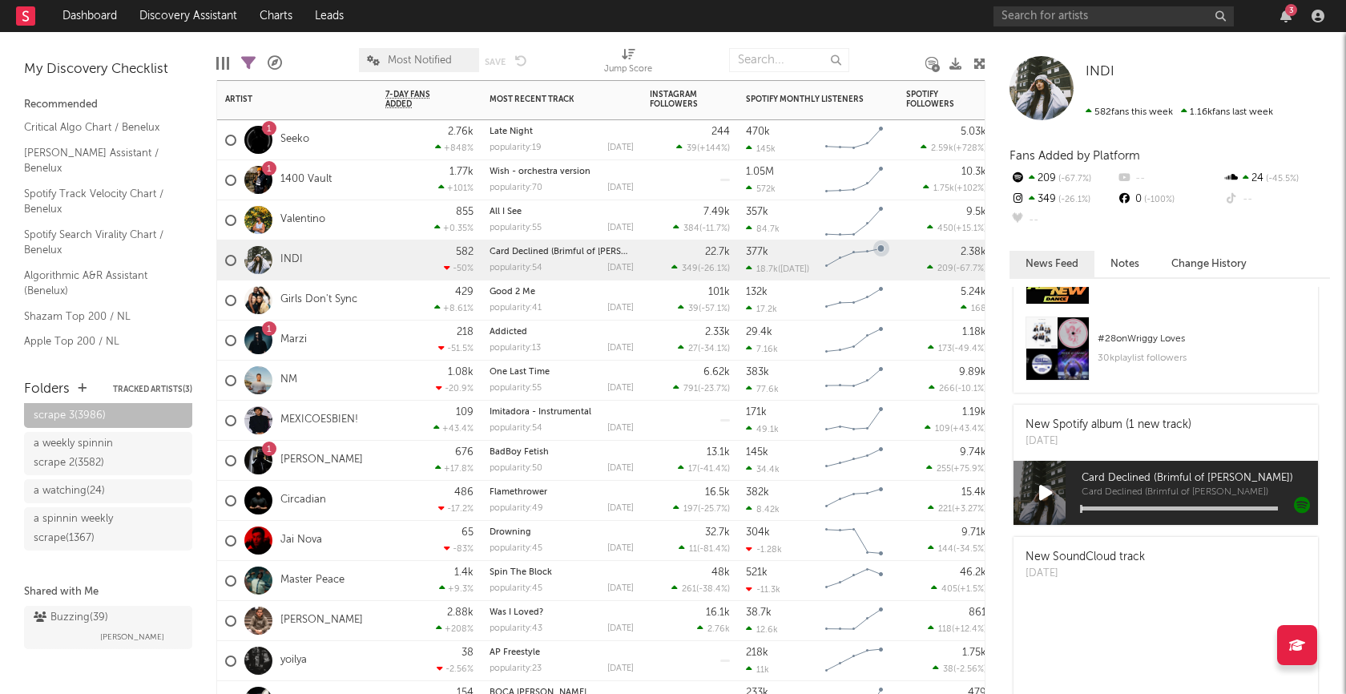
scroll to position [515, 0]
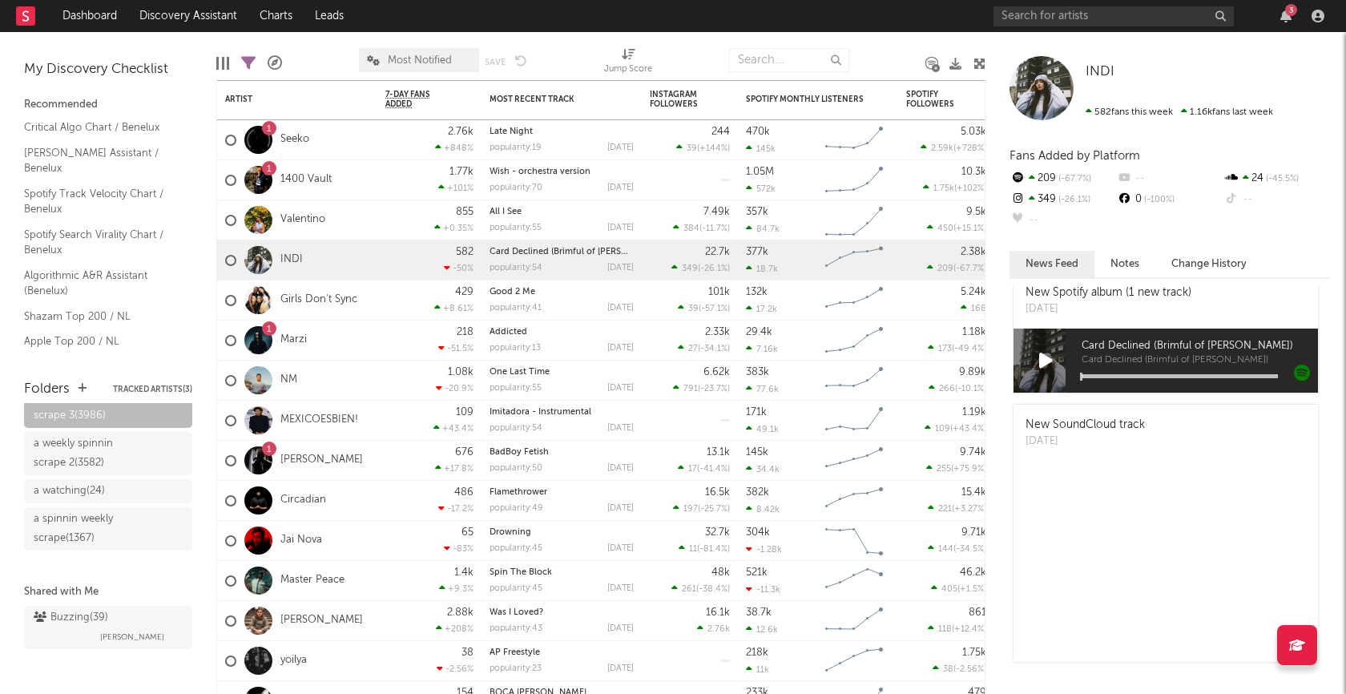
click at [1050, 369] on icon at bounding box center [1046, 361] width 14 height 18
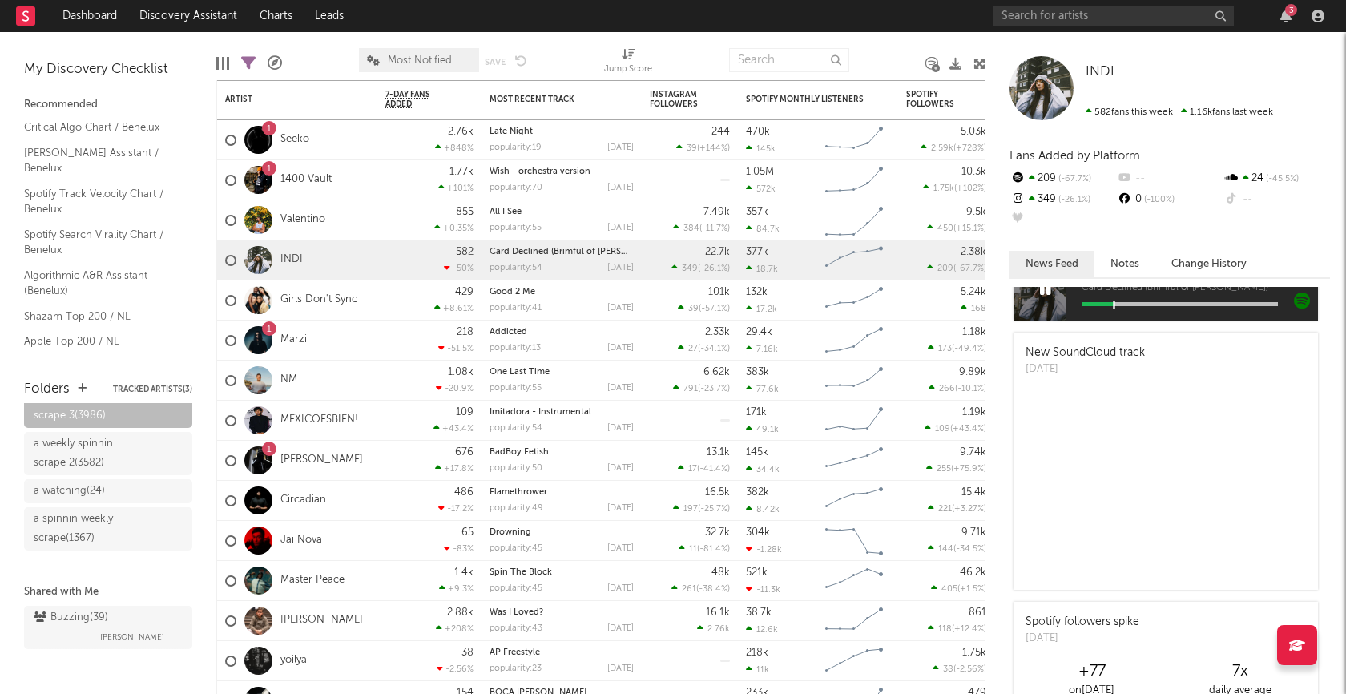
scroll to position [538, 0]
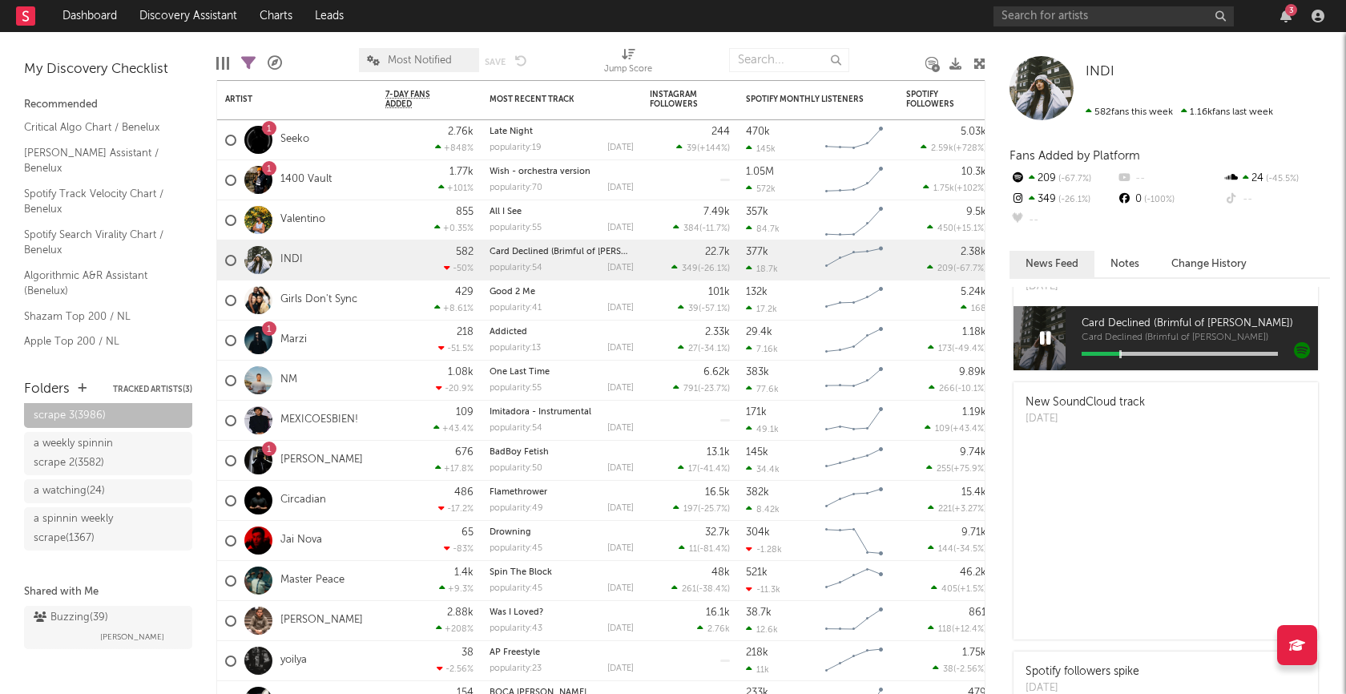
click at [1047, 347] on icon at bounding box center [1045, 338] width 11 height 18
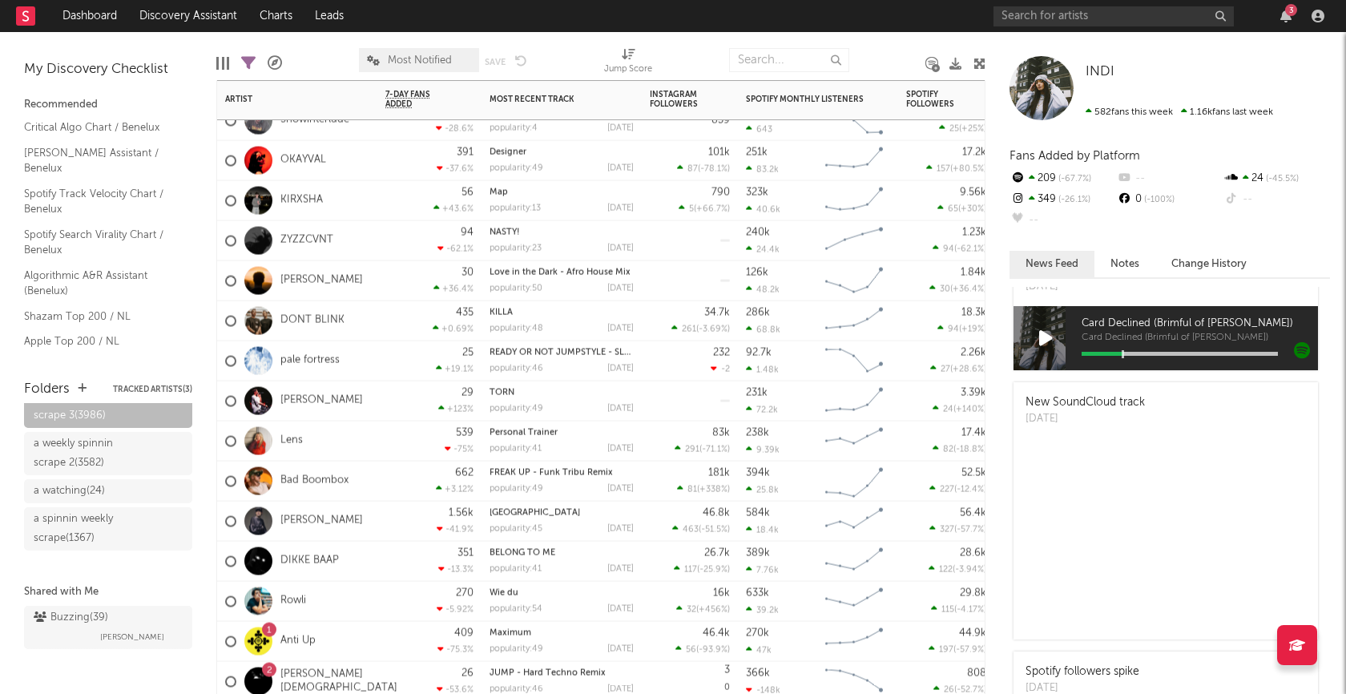
click at [393, 441] on div "539 -75 %" at bounding box center [429, 440] width 88 height 39
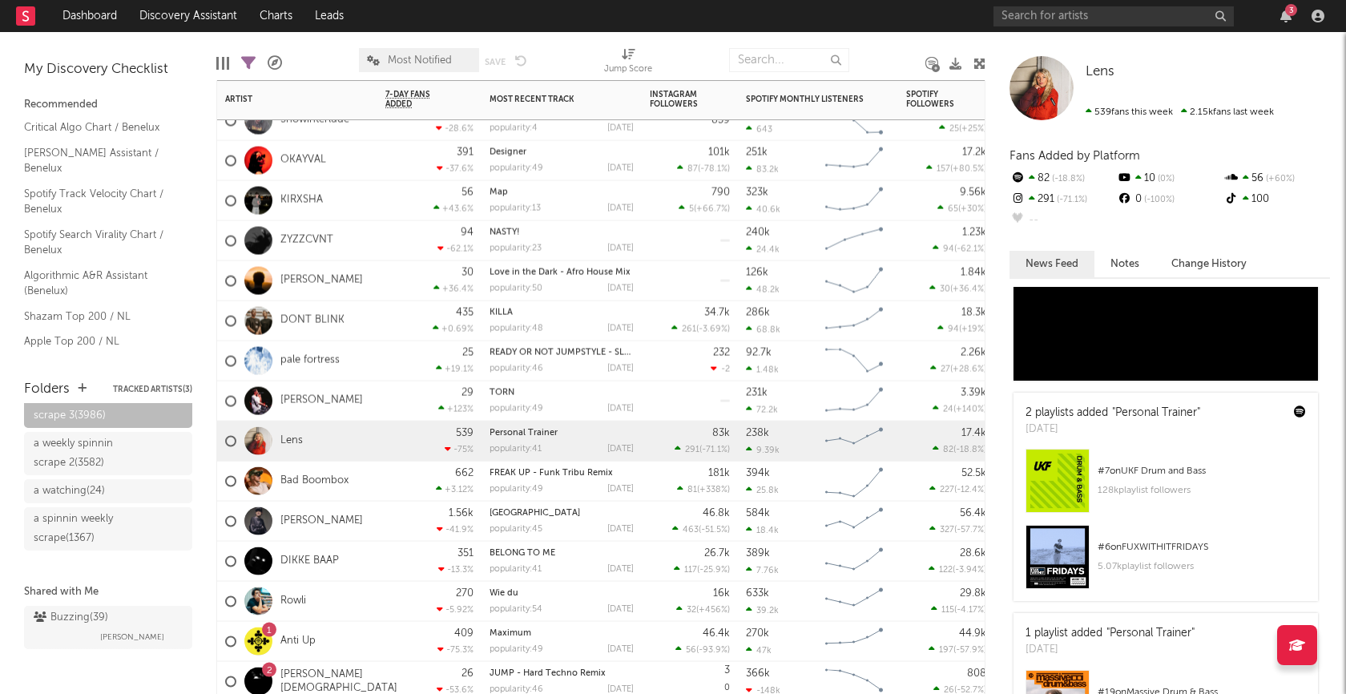
scroll to position [820, 0]
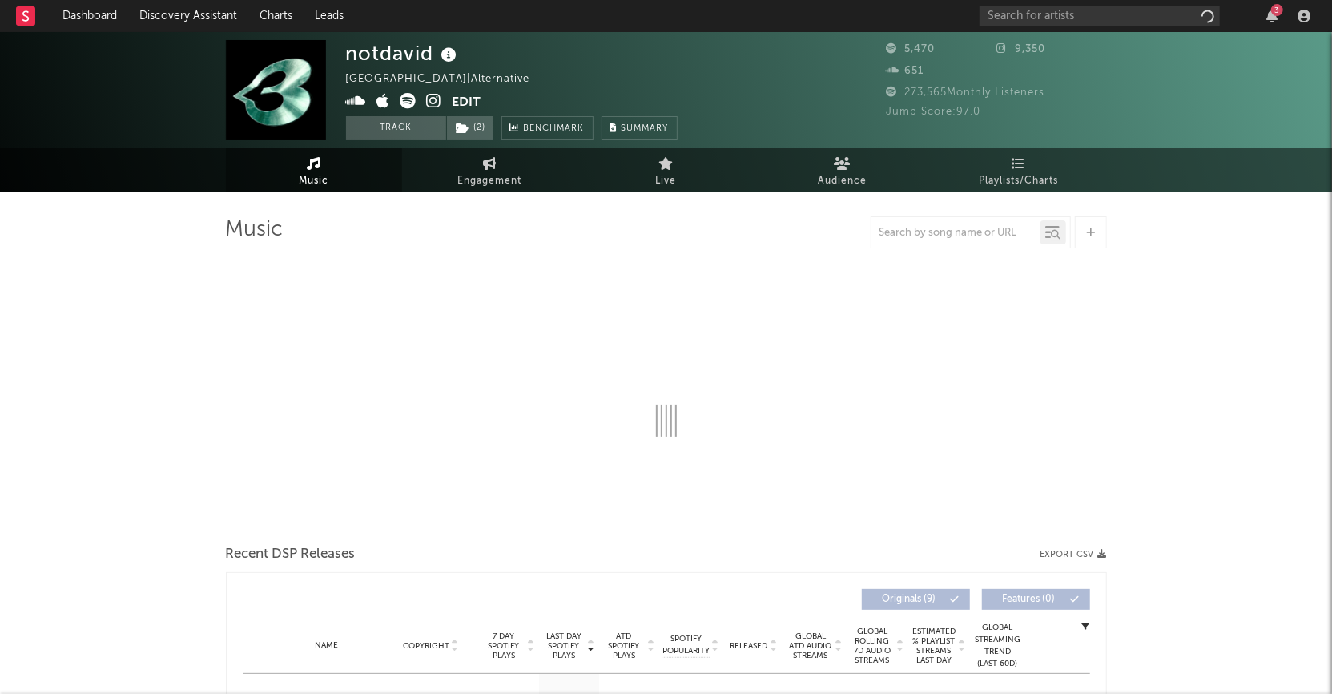
select select "1w"
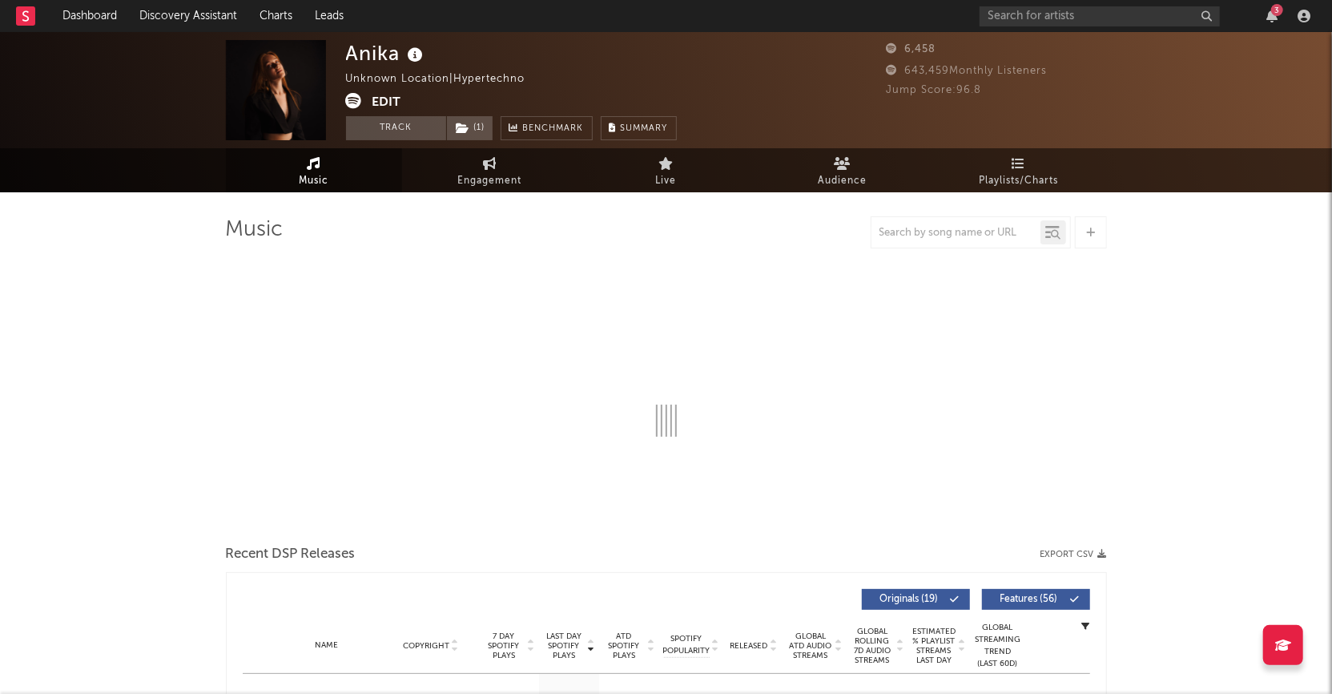
select select "6m"
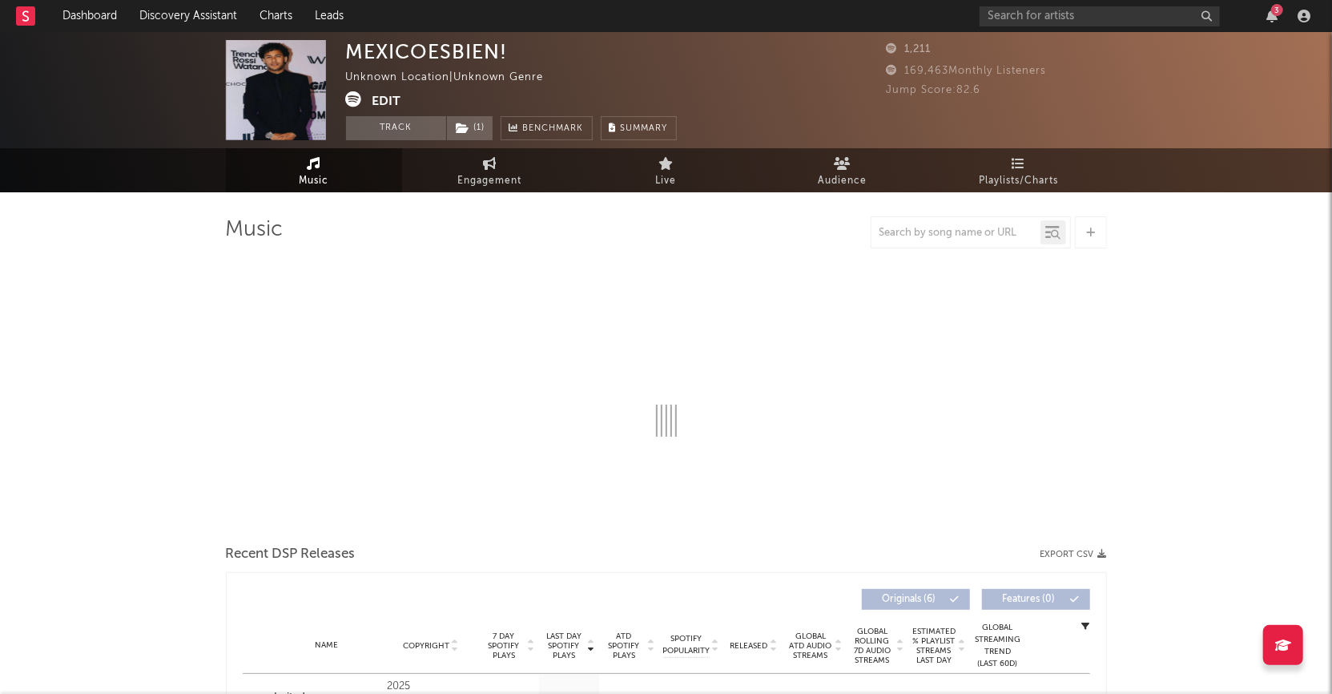
select select "6m"
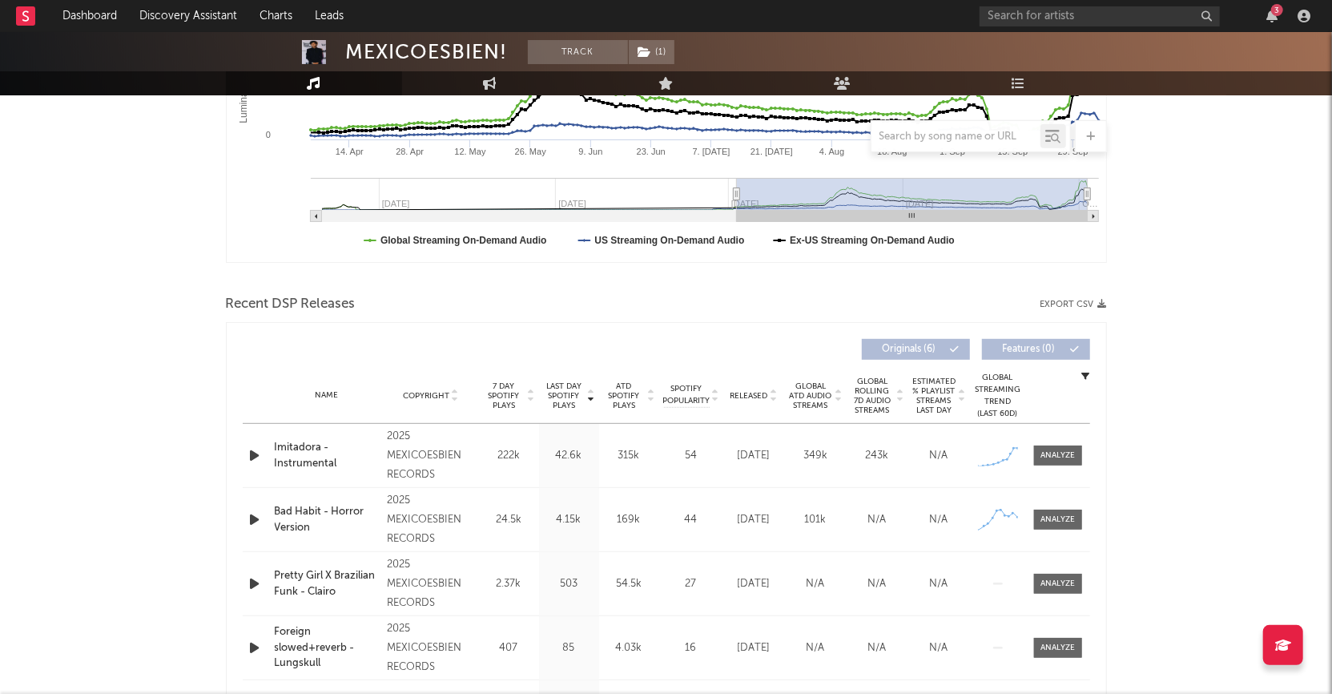
scroll to position [378, 0]
click at [253, 453] on icon "button" at bounding box center [255, 454] width 17 height 20
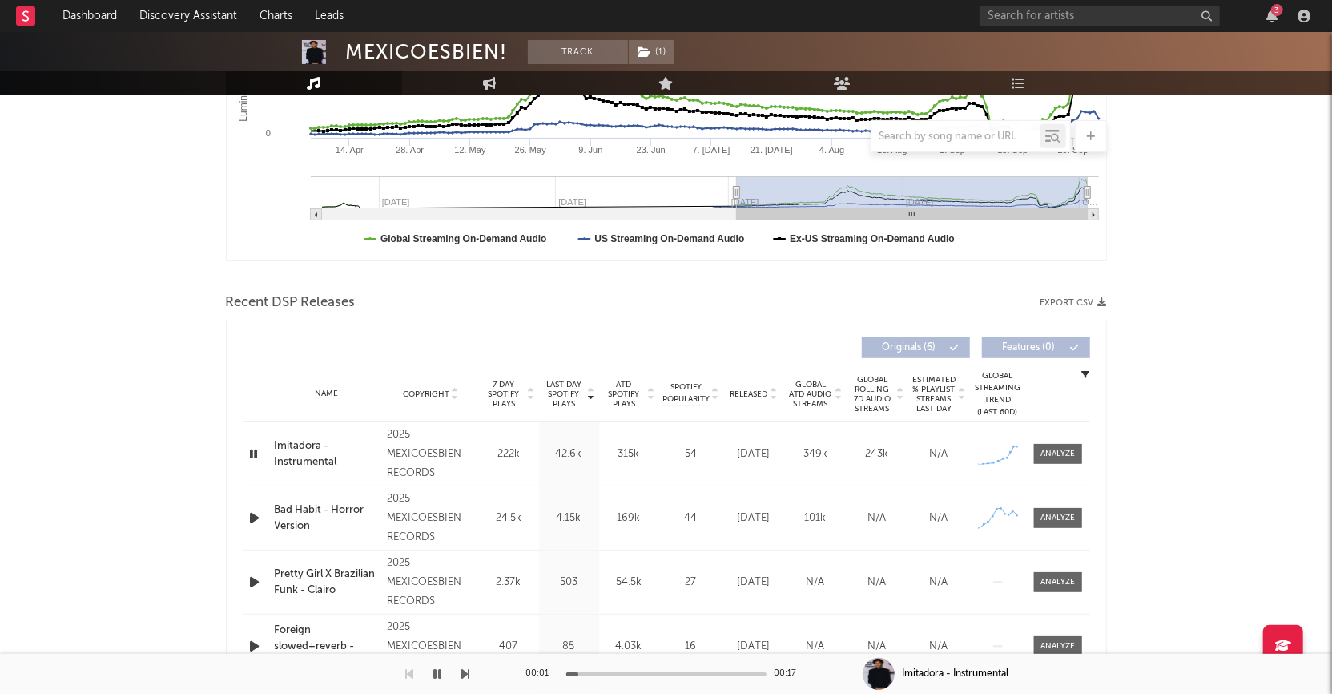
click at [650, 674] on div at bounding box center [666, 674] width 200 height 4
click at [248, 449] on icon "button" at bounding box center [254, 454] width 15 height 20
